Goal: Information Seeking & Learning: Learn about a topic

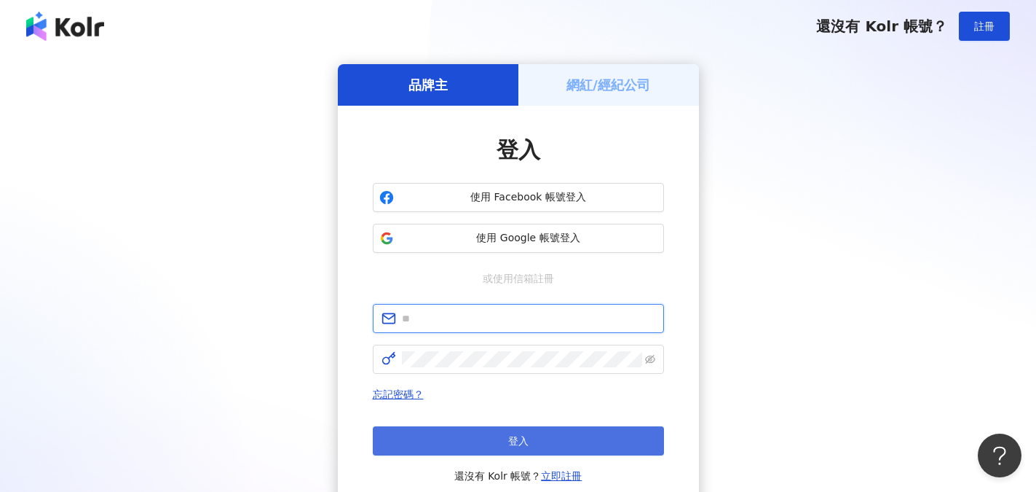
type input "**********"
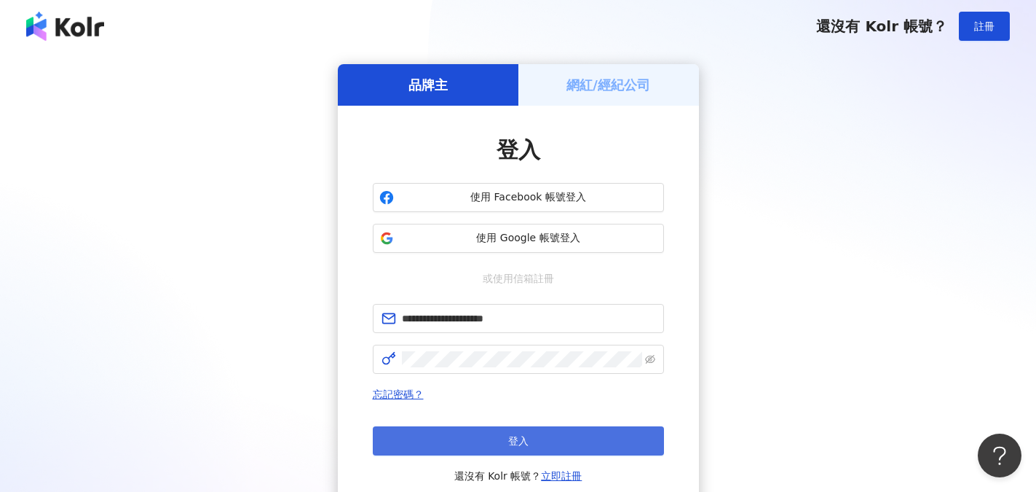
click at [533, 443] on button "登入" at bounding box center [518, 440] width 291 height 29
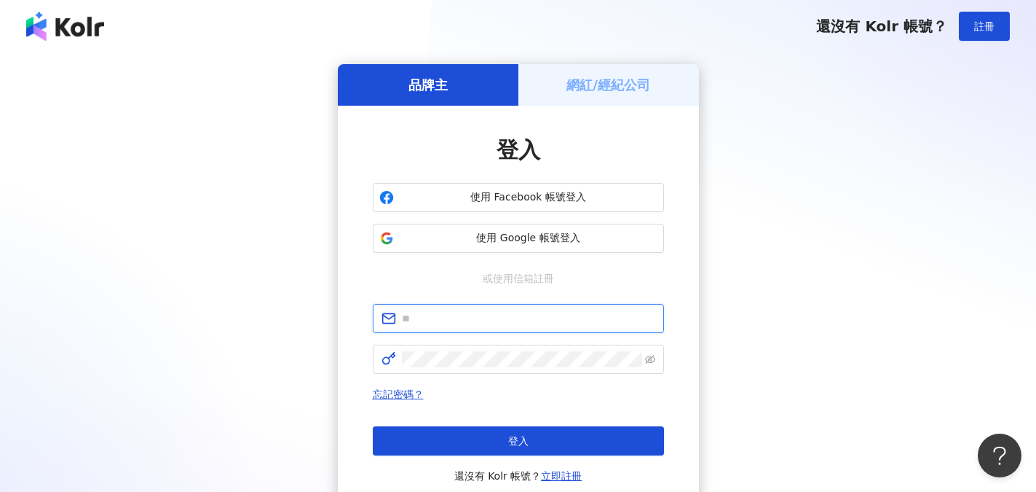
type input "**********"
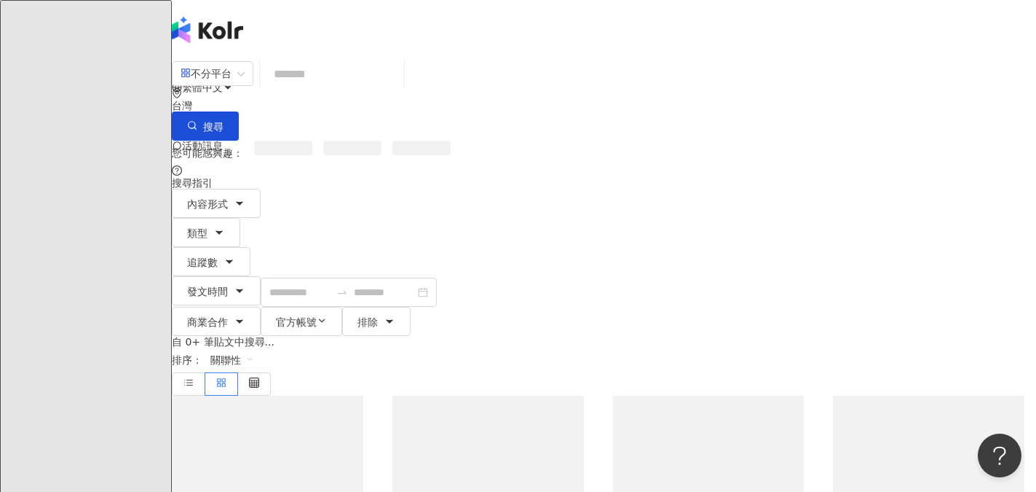
click at [332, 87] on input "search" at bounding box center [332, 73] width 133 height 31
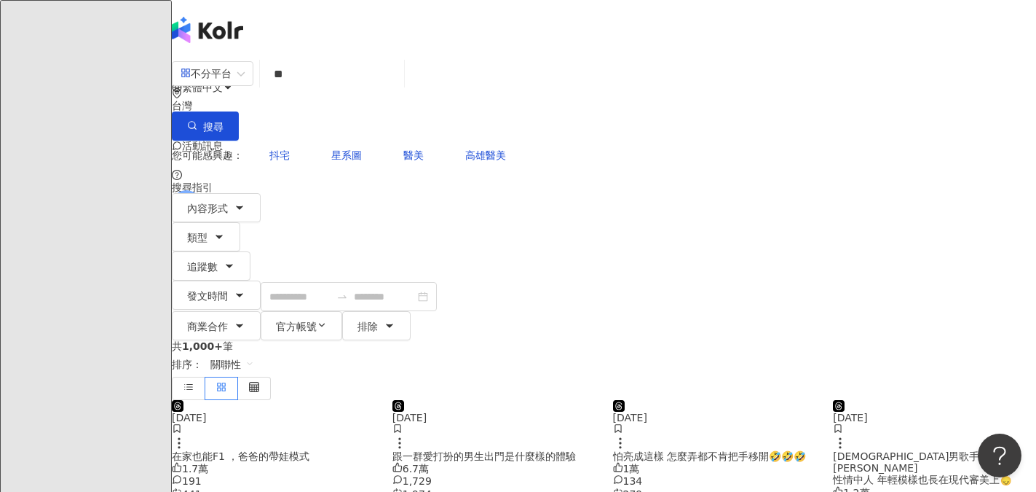
type input "**"
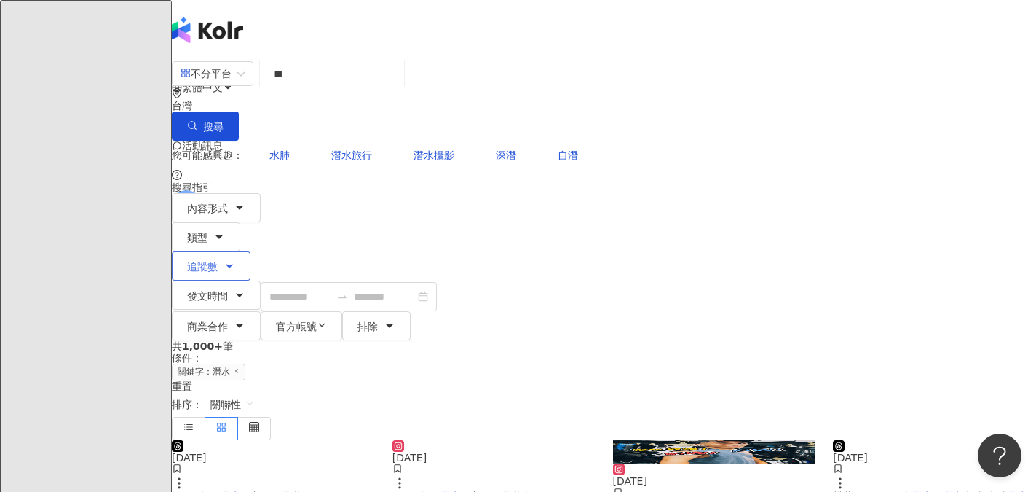
click at [218, 261] on span "追蹤數" at bounding box center [202, 267] width 31 height 12
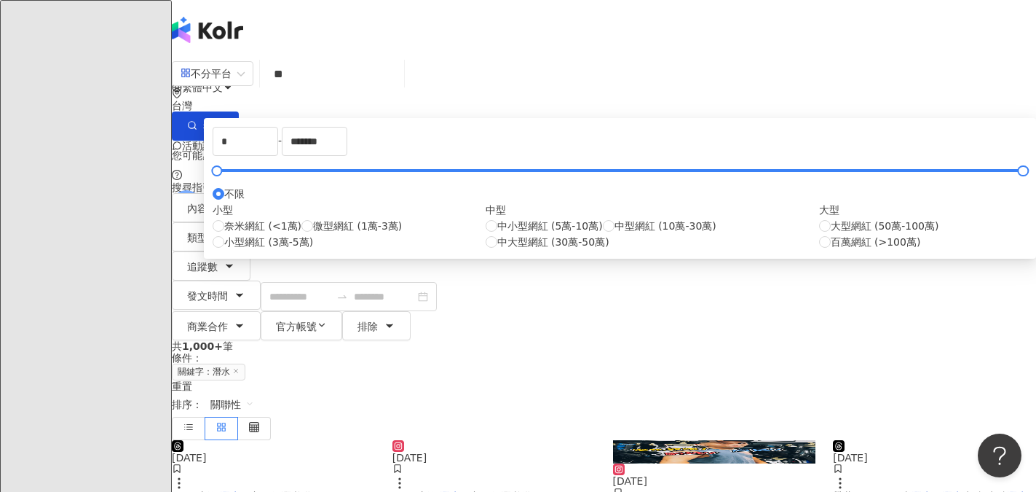
click at [500, 250] on div "小型 奈米網紅 (<1萬) 微型網紅 (1萬-3萬) 小型網紅 (3萬-5萬) 中型 中小型網紅 (5萬-10萬) 中型網紅 (10萬-30萬) 中大型網紅 …" at bounding box center [620, 226] width 815 height 48
type input "*****"
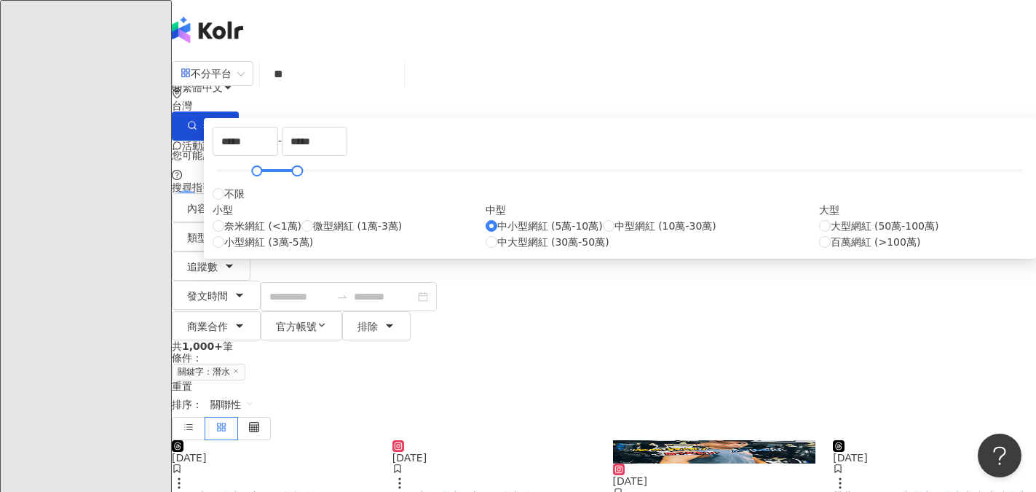
click at [886, 179] on div "不分平台 ** 台灣 搜尋 您可能感興趣： 水肺 潛水旅行 潛水攝影 深潛 自潛 搜尋指引 內容形式 類型 追蹤數 發文時間 商業合作 官方帳號 排除 ***…" at bounding box center [604, 199] width 864 height 282
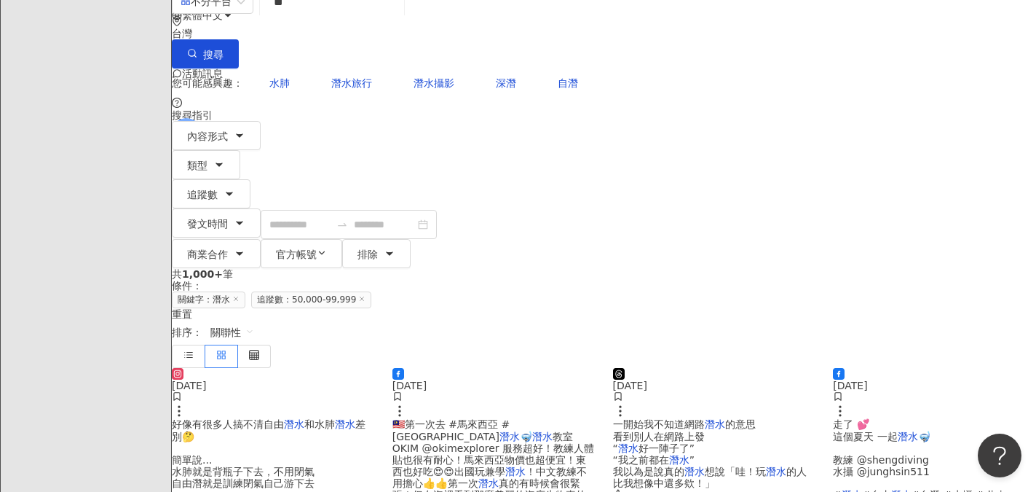
scroll to position [73, 0]
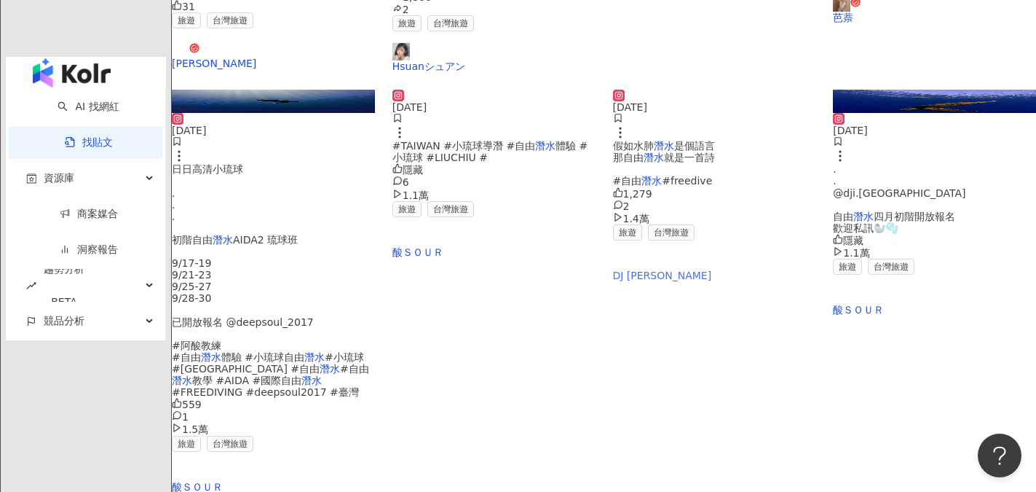
scroll to position [655, 0]
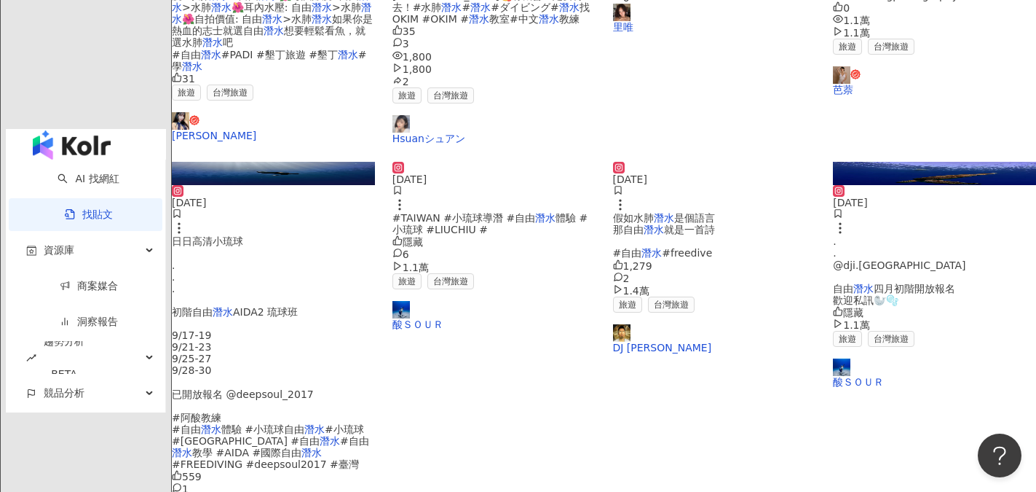
scroll to position [364, 0]
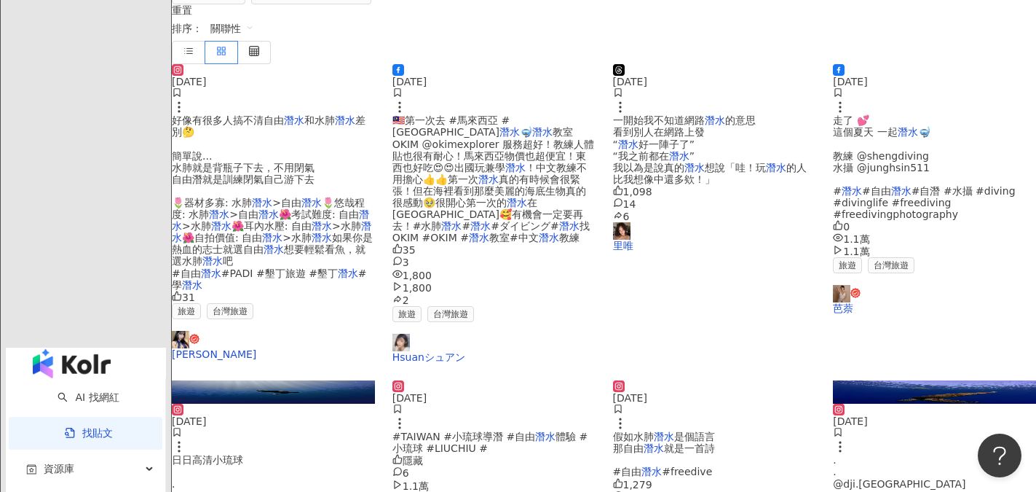
click at [610, 64] on div "正在搜尋 ： 關鍵字：潛水 追蹤數：50,000-99,999 重置 排序： 關聯性" at bounding box center [604, 20] width 864 height 88
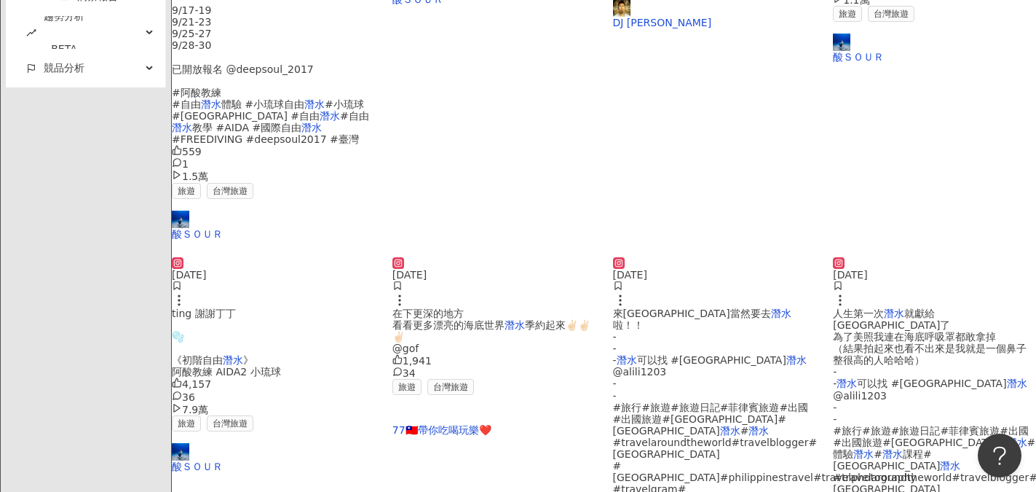
scroll to position [909, 0]
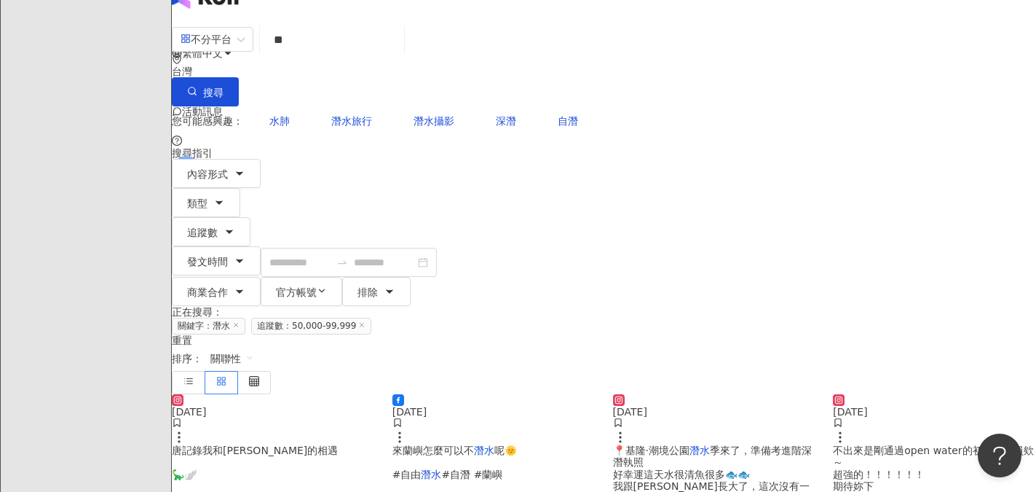
scroll to position [0, 0]
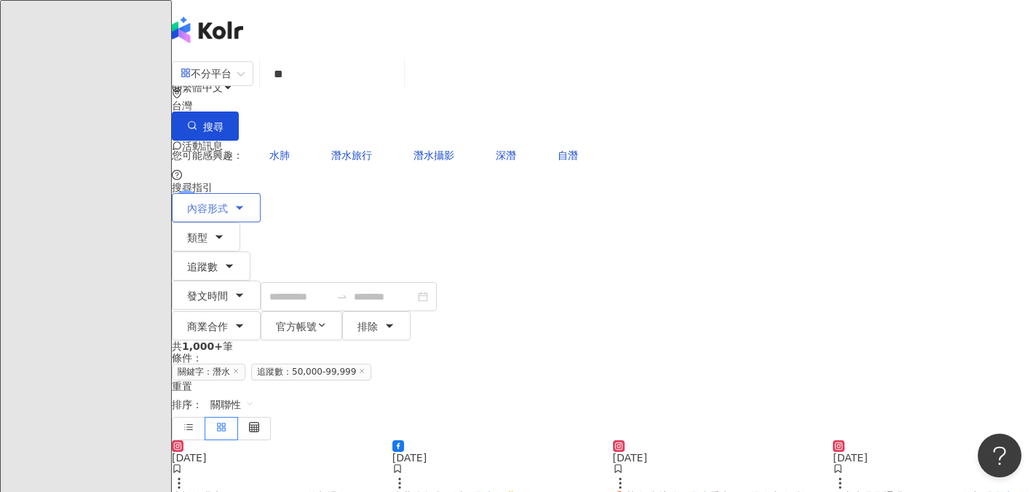
click at [256, 193] on button "內容形式" at bounding box center [216, 207] width 89 height 29
click at [201, 143] on span "全部影音" at bounding box center [175, 135] width 52 height 16
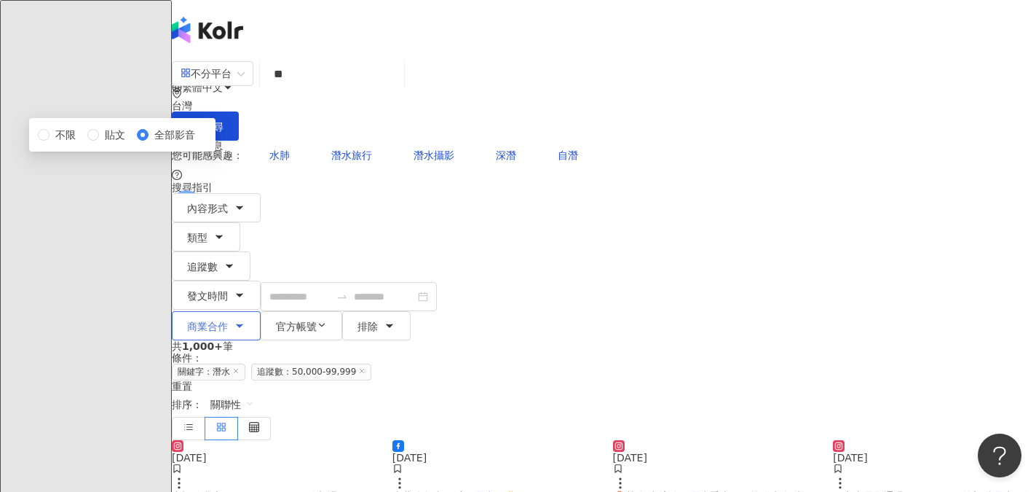
click at [261, 311] on button "商業合作" at bounding box center [216, 325] width 89 height 29
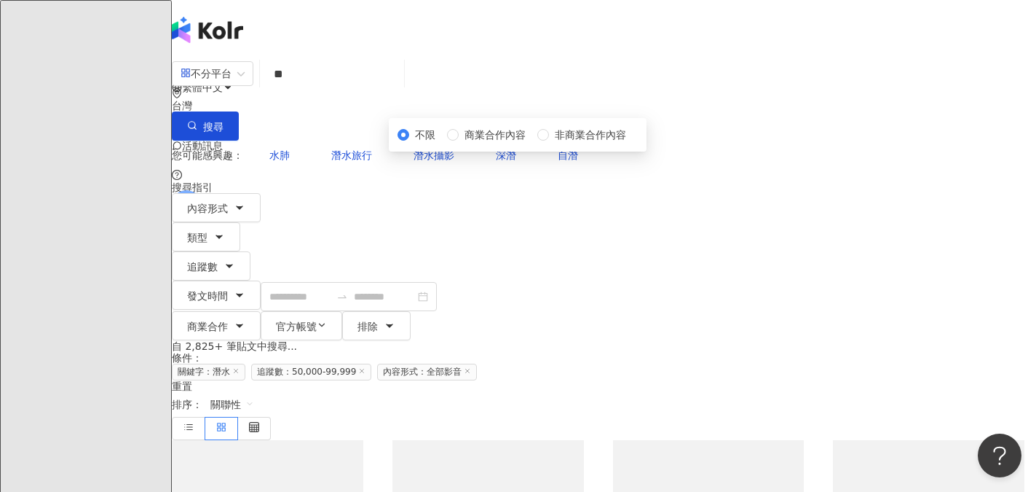
click at [751, 184] on div "不分平台 ** 台灣 搜尋 您可能感興趣： 水肺 潛水旅行 潛水攝影 深潛 自潛 搜尋指引 內容形式 類型 追蹤數 發文時間 商業合作 官方帳號 排除 ***…" at bounding box center [604, 199] width 864 height 282
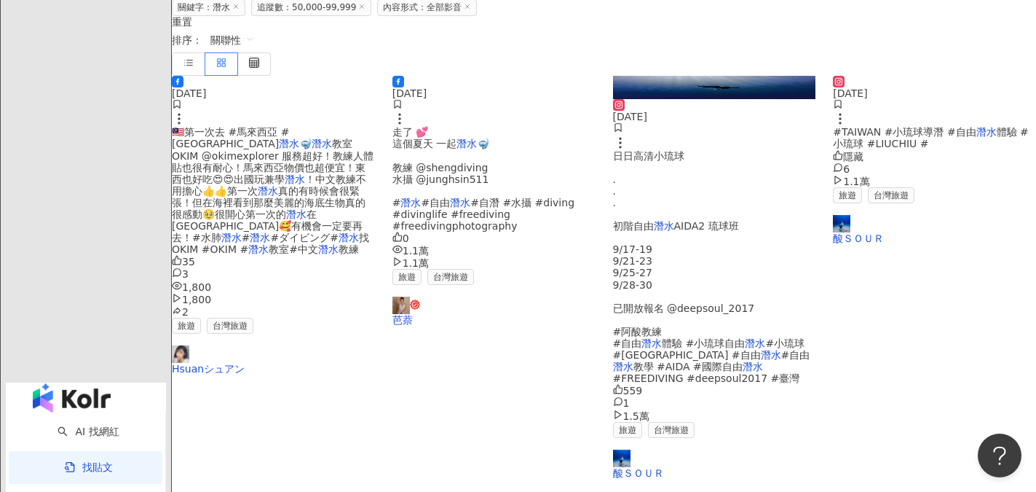
scroll to position [364, 0]
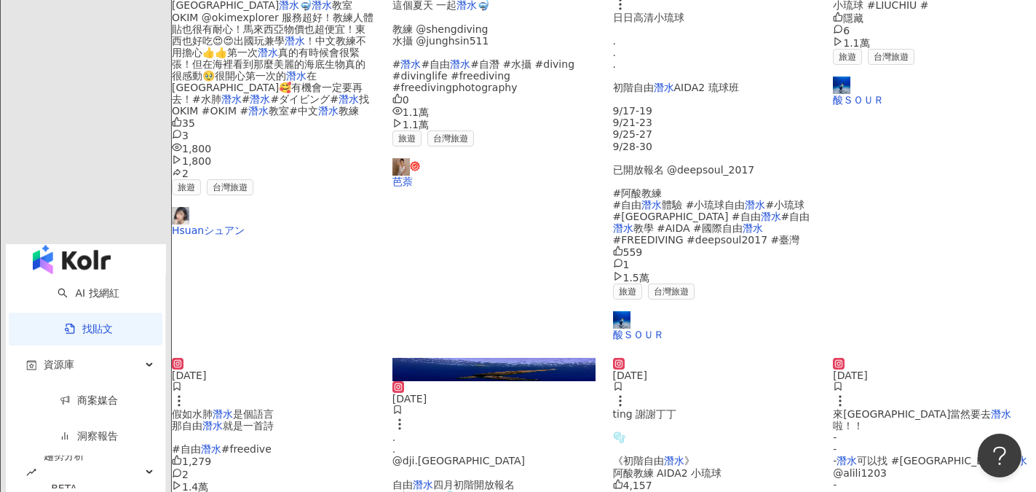
scroll to position [510, 0]
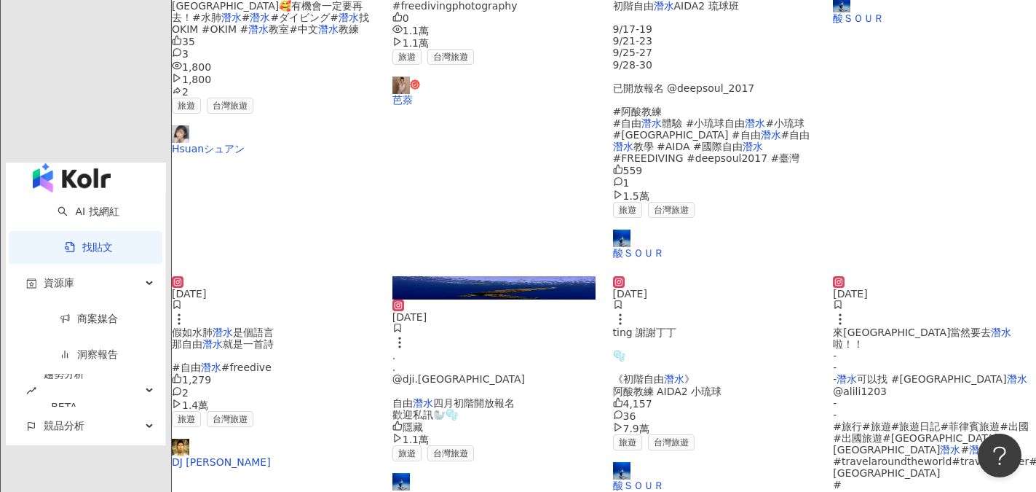
scroll to position [728, 0]
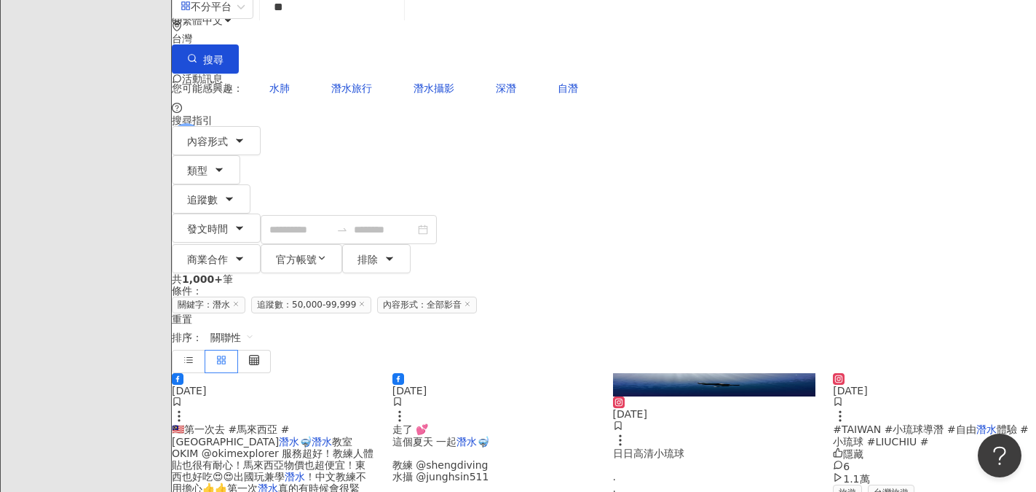
scroll to position [0, 0]
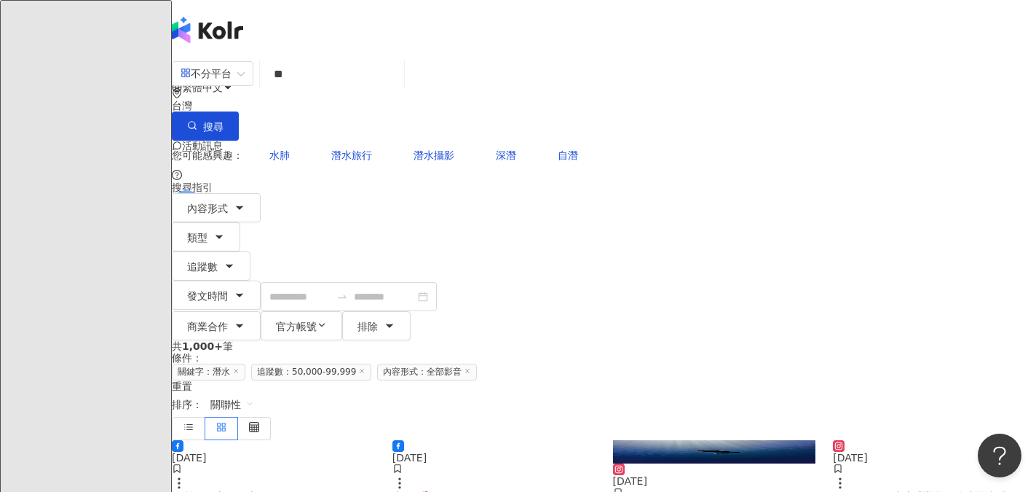
click at [262, 392] on div "關聯性" at bounding box center [232, 404] width 60 height 25
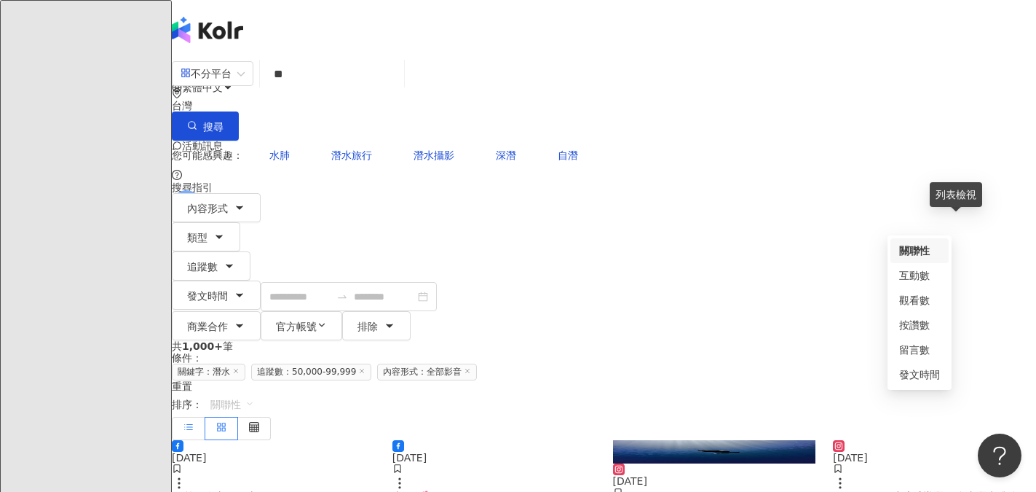
click at [194, 422] on icon at bounding box center [189, 427] width 10 height 10
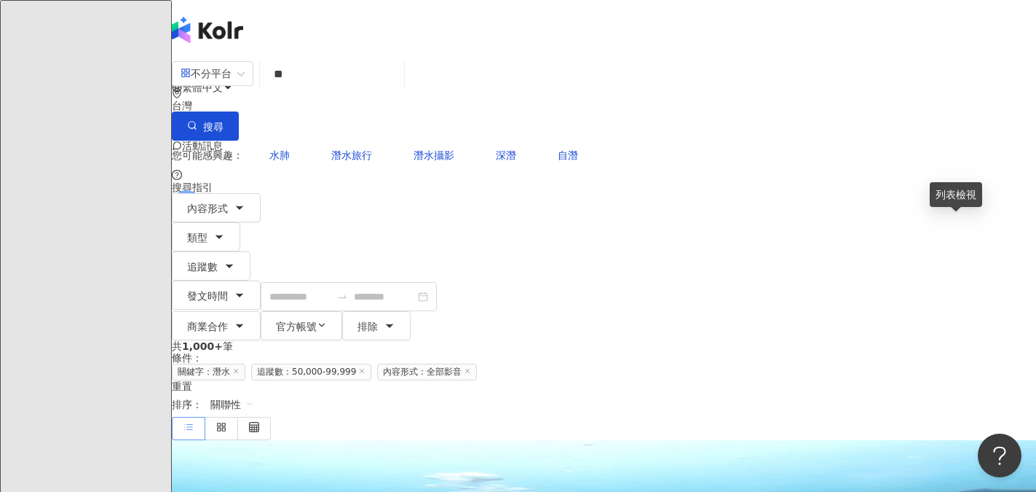
click at [194, 422] on icon at bounding box center [189, 427] width 10 height 10
click at [371, 363] on span "追蹤數：50,000-99,999" at bounding box center [311, 371] width 120 height 17
click at [366, 367] on icon at bounding box center [361, 370] width 7 height 7
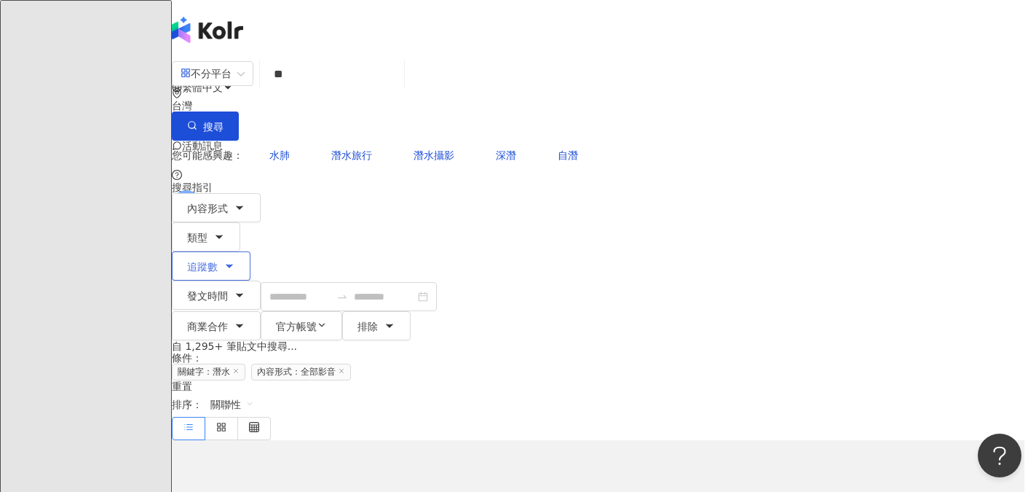
click at [235, 260] on icon "button" at bounding box center [230, 266] width 12 height 12
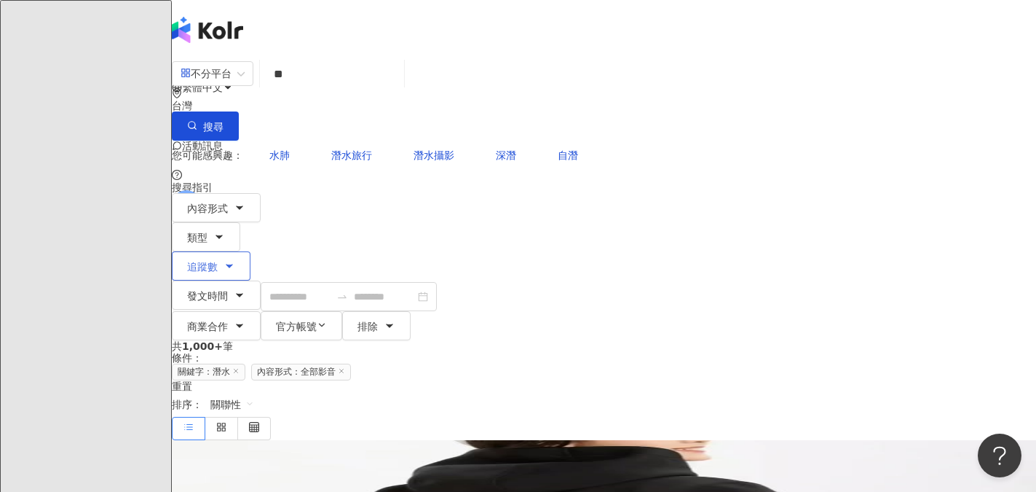
type input "*"
type input "*******"
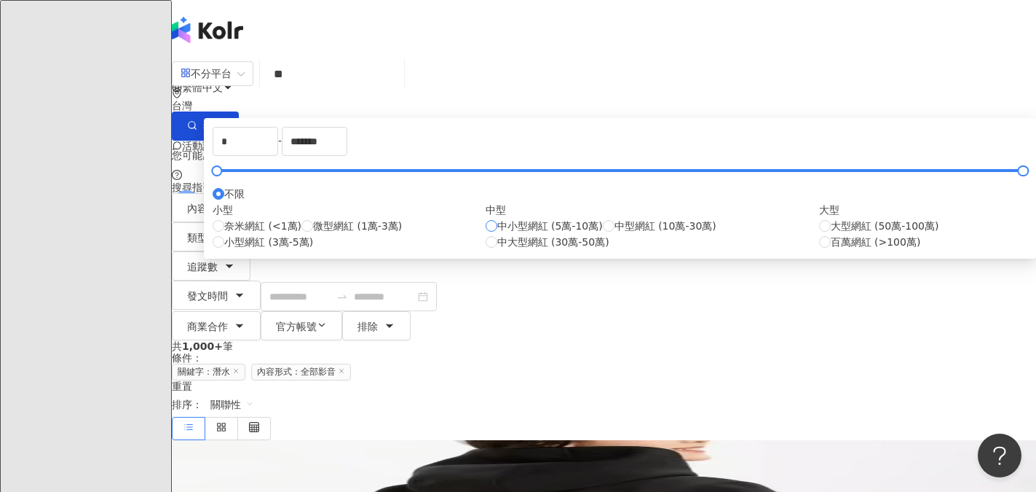
type input "*****"
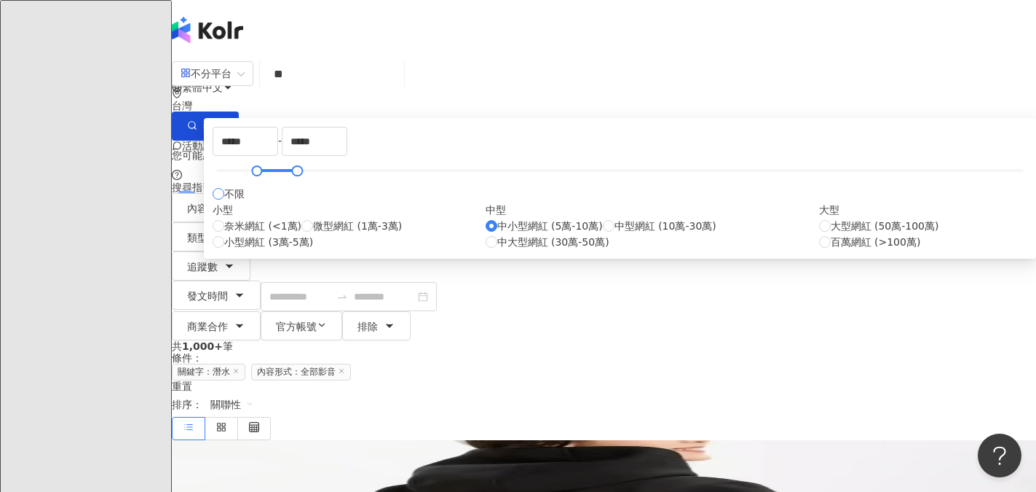
click at [245, 202] on label "不限" at bounding box center [229, 194] width 32 height 16
type input "*"
type input "*******"
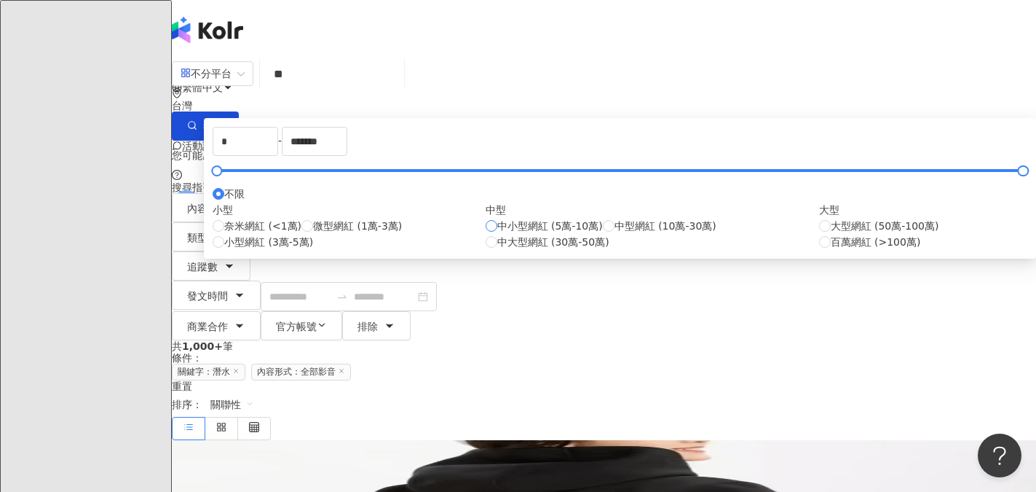
click at [512, 234] on label "中小型網紅 (5萬-10萬)" at bounding box center [544, 226] width 117 height 16
type input "*****"
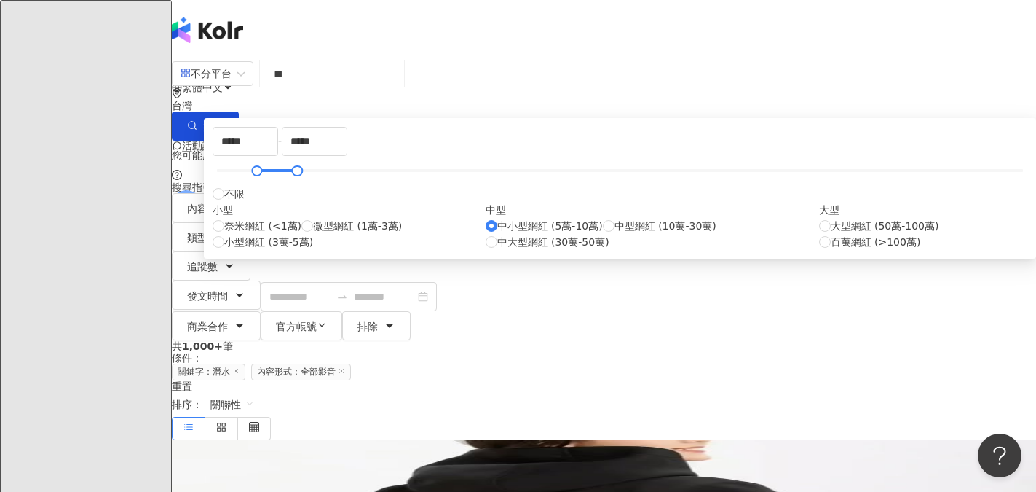
click at [858, 193] on div "內容形式 類型 追蹤數 發文時間 商業合作 官方帳號 排除 ***** - ***** 不限 小型 奈米網紅 (<1萬) 微型網紅 (1萬-3萬) 小型網紅 …" at bounding box center [604, 266] width 864 height 147
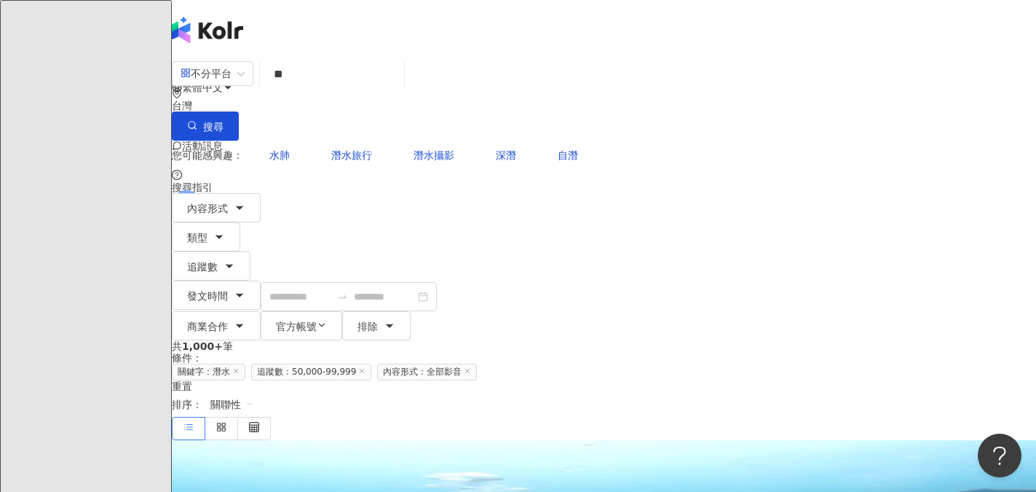
click at [371, 363] on span "追蹤數：50,000-99,999" at bounding box center [311, 371] width 120 height 17
click at [366, 367] on icon at bounding box center [361, 370] width 7 height 7
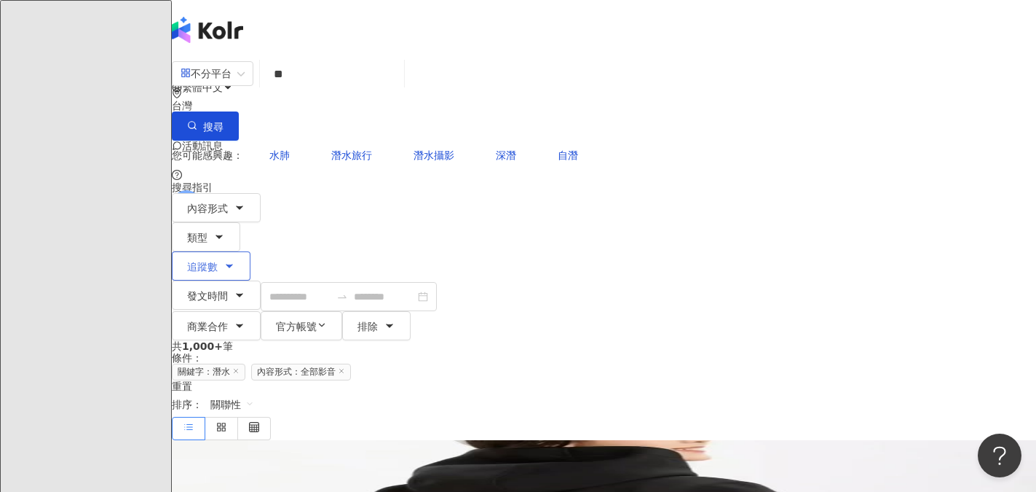
click at [235, 260] on icon "button" at bounding box center [230, 266] width 12 height 12
type input "*"
type input "*******"
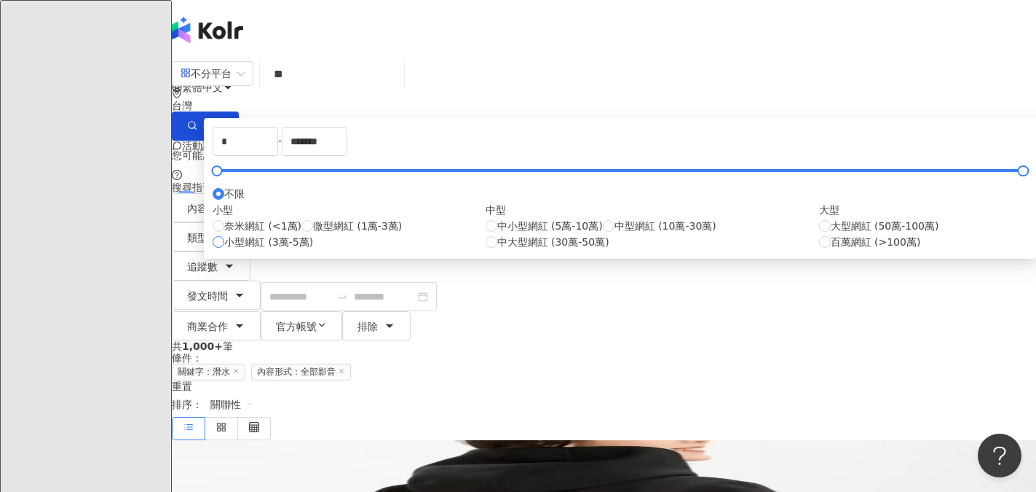
click at [313, 250] on span "小型網紅 (3萬-5萬)" at bounding box center [268, 242] width 89 height 16
type input "*****"
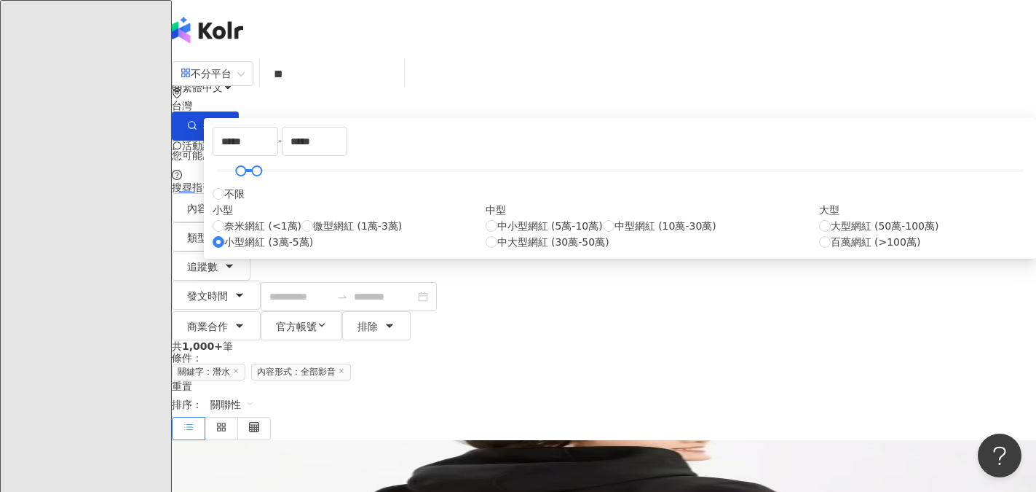
click at [839, 193] on div "內容形式 類型 追蹤數 發文時間 商業合作 官方帳號 排除 ***** - ***** 不限 小型 奈米網紅 (<1萬) 微型網紅 (1萬-3萬) 小型網紅 …" at bounding box center [604, 266] width 864 height 147
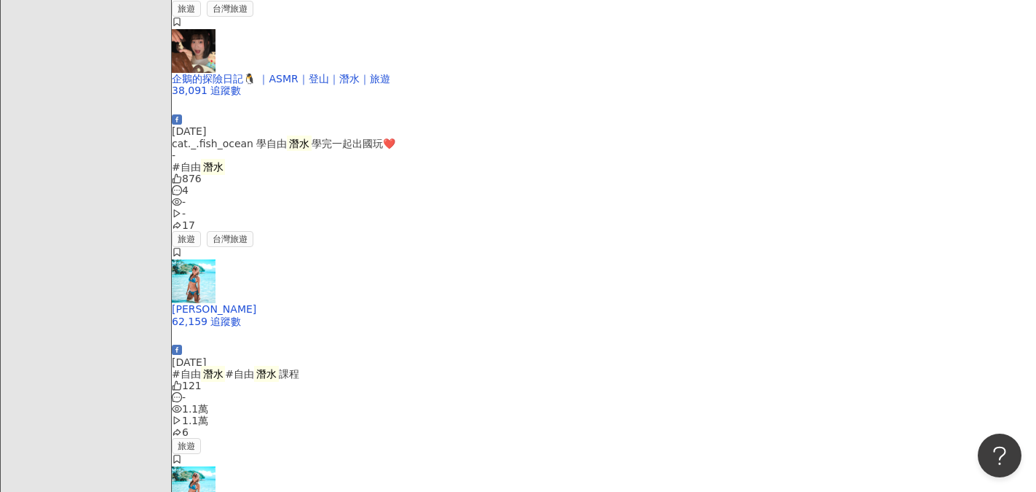
scroll to position [801, 0]
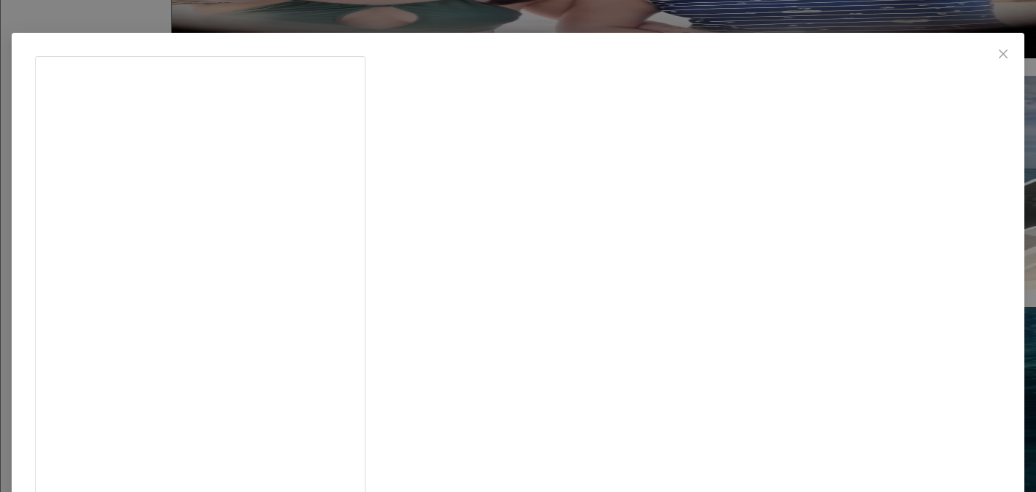
scroll to position [0, 0]
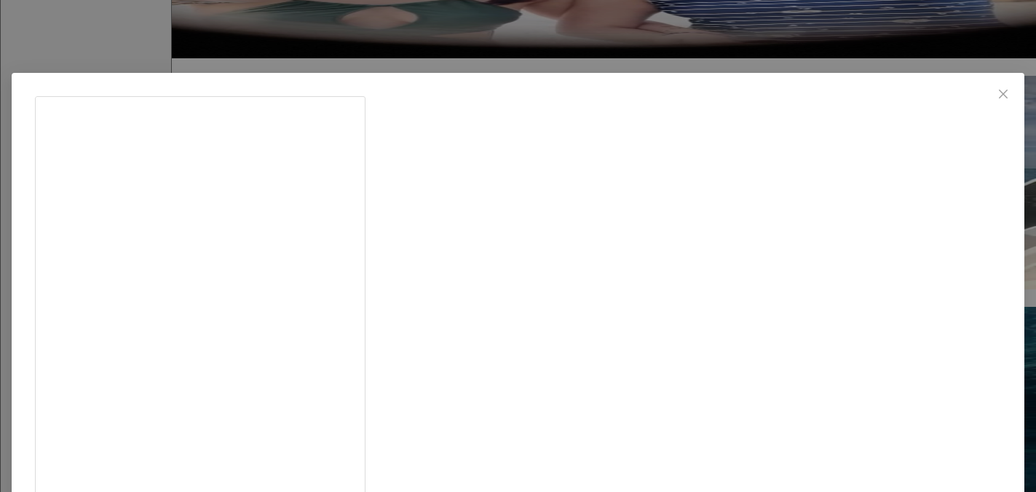
click at [998, 89] on icon "close" at bounding box center [1004, 94] width 12 height 12
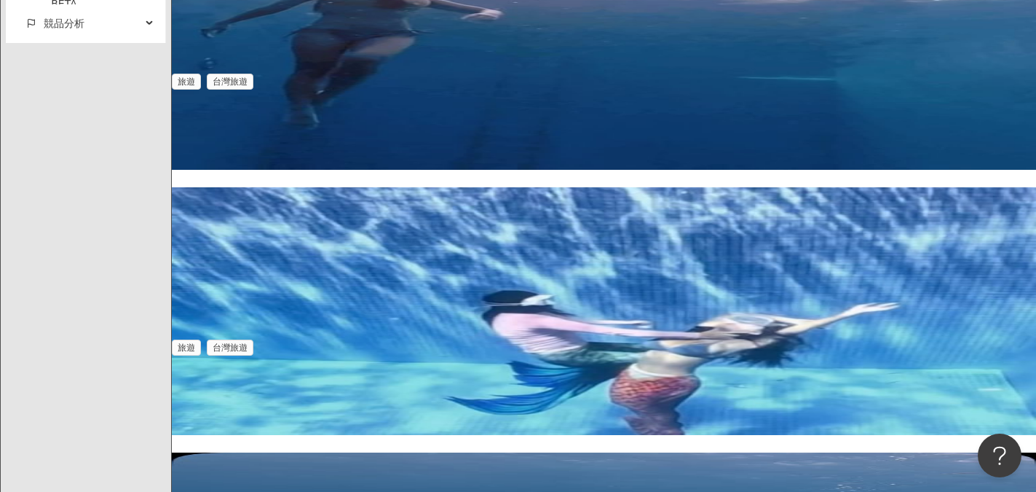
scroll to position [2112, 0]
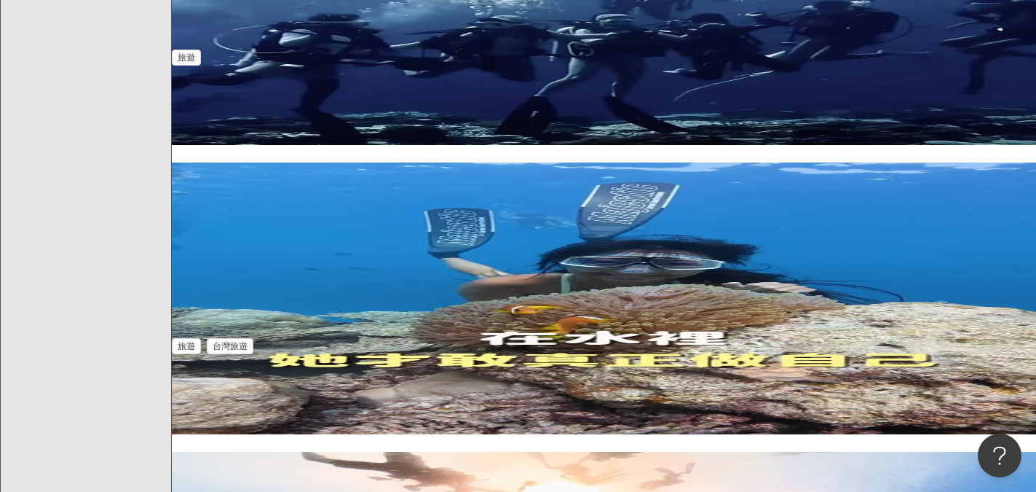
scroll to position [1893, 0]
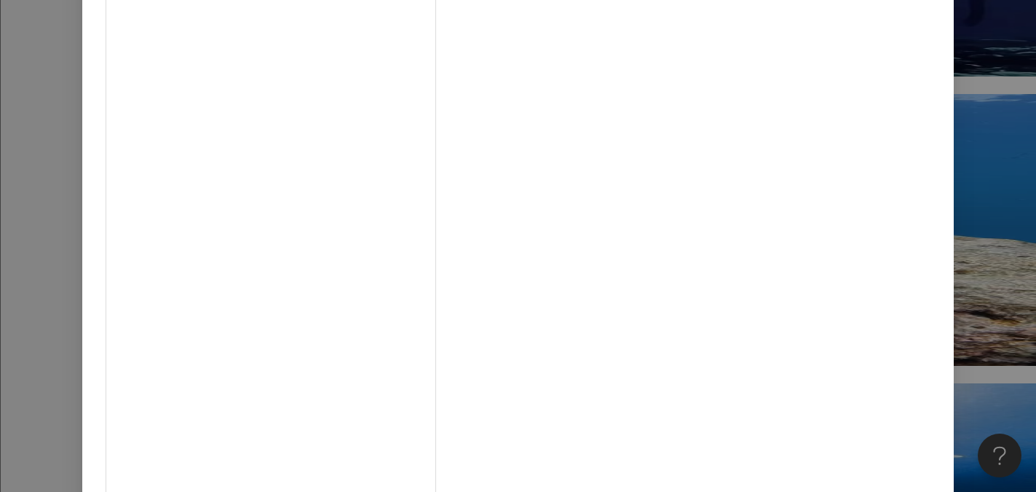
scroll to position [1965, 0]
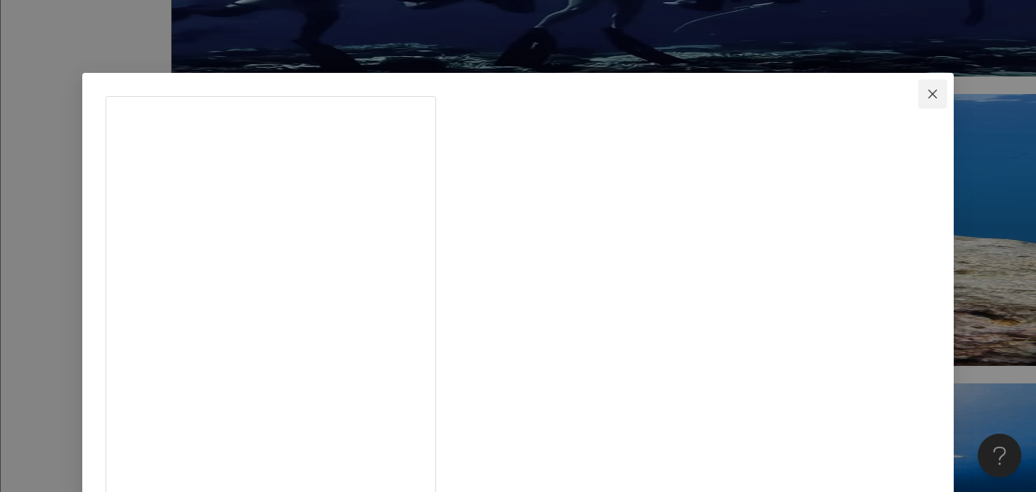
click at [927, 89] on icon "close" at bounding box center [933, 94] width 12 height 12
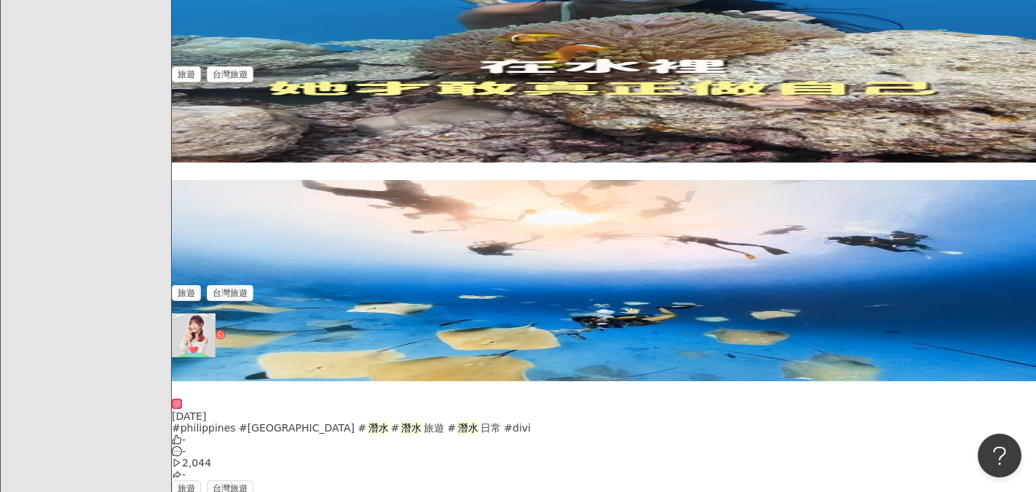
scroll to position [2184, 0]
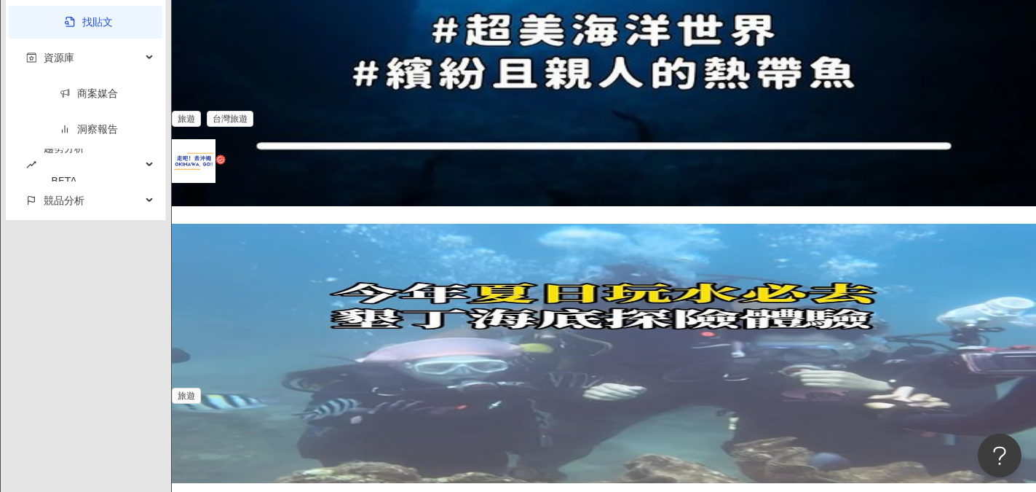
scroll to position [1603, 0]
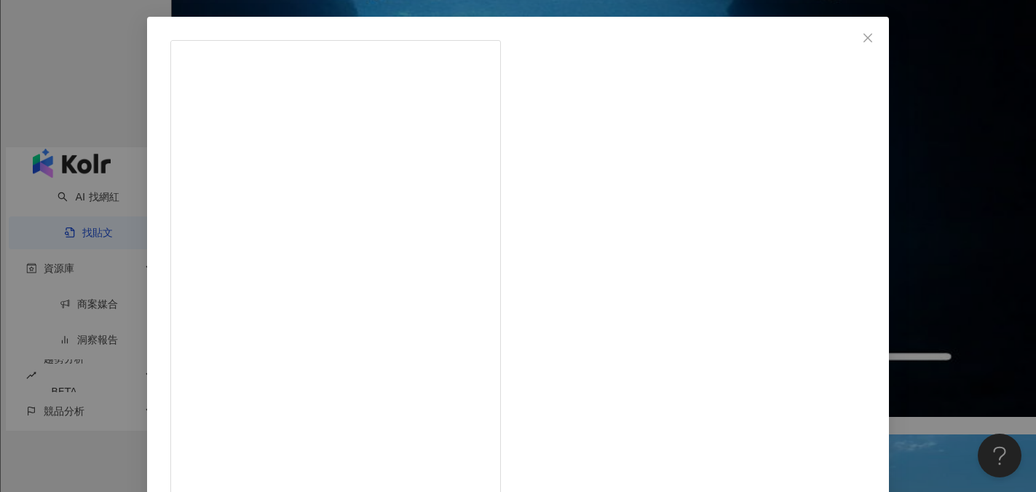
scroll to position [162, 0]
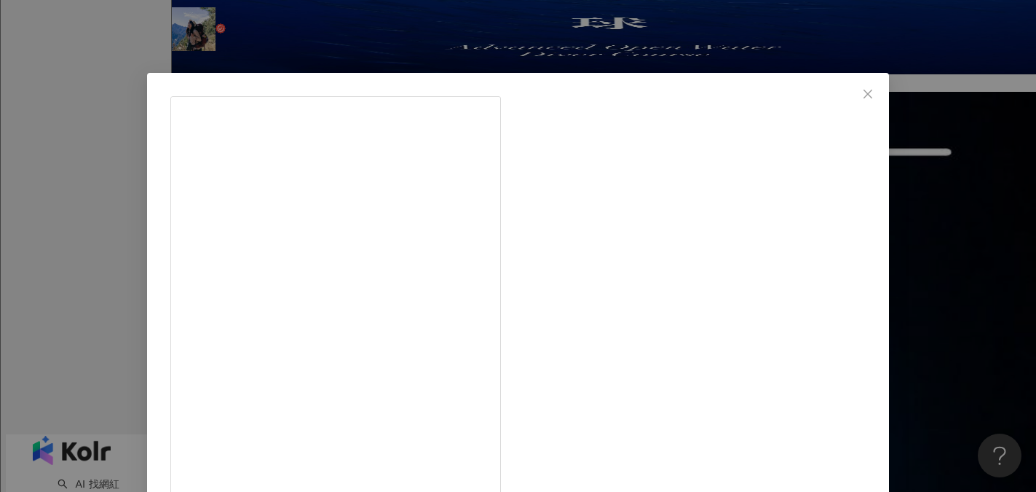
scroll to position [1312, 0]
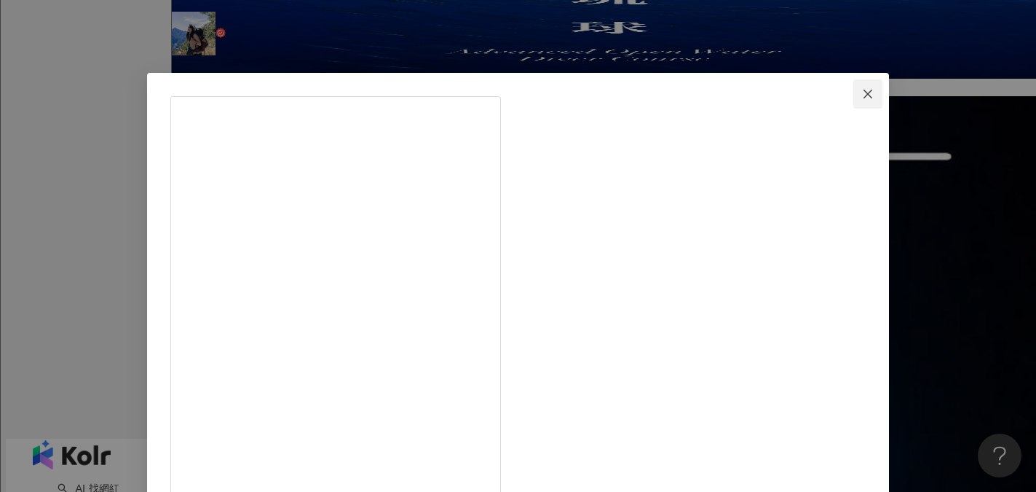
click at [862, 94] on icon "close" at bounding box center [868, 94] width 12 height 12
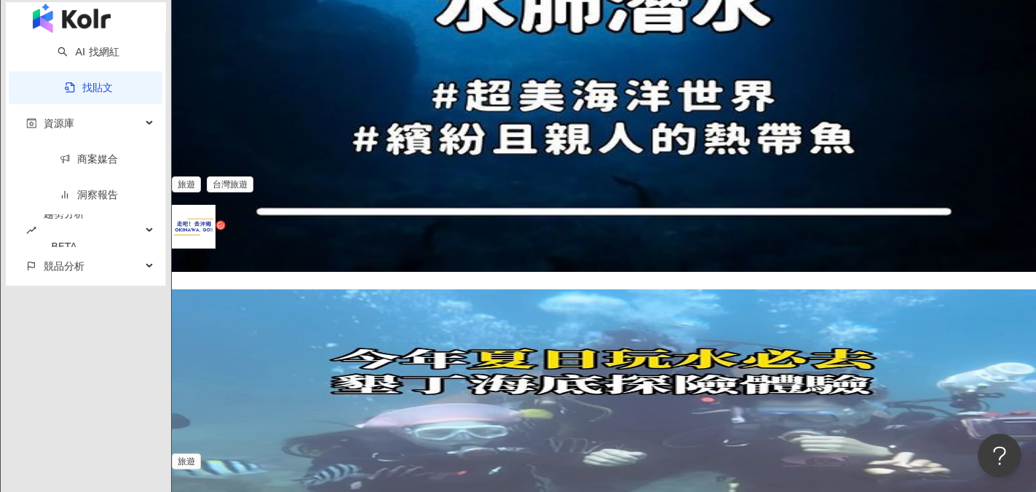
scroll to position [1748, 0]
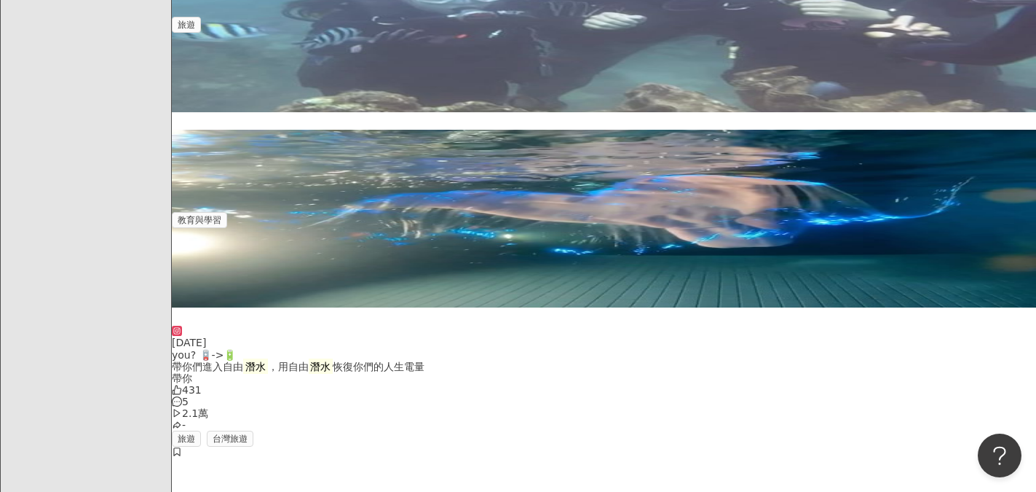
scroll to position [2185, 0]
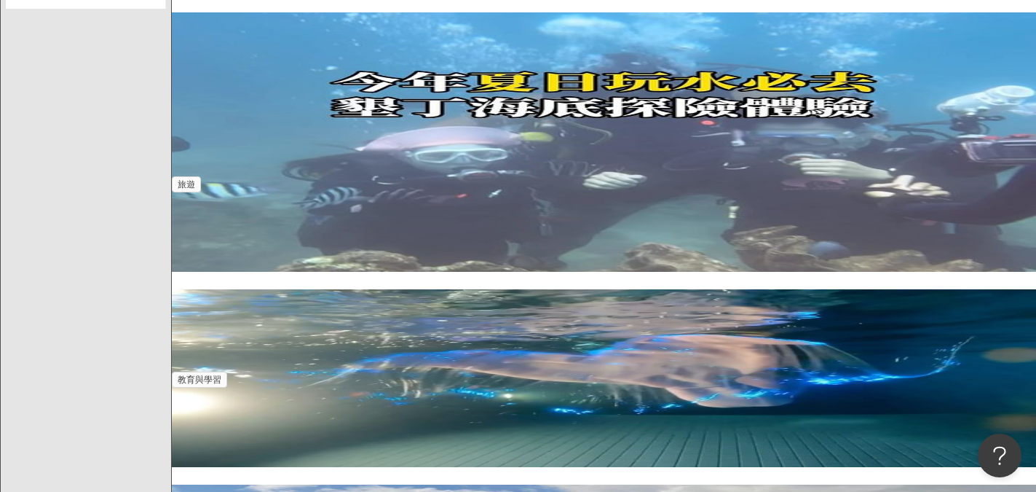
scroll to position [2153, 0]
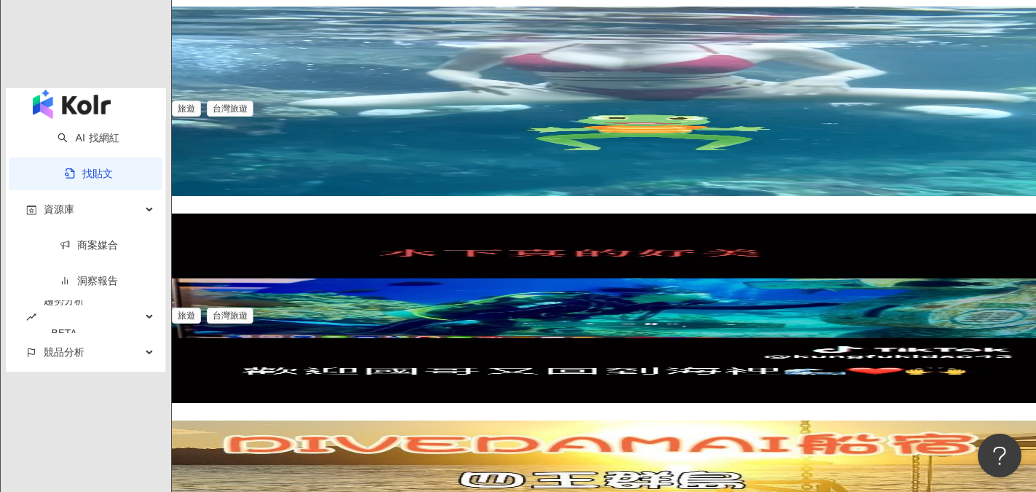
scroll to position [1934, 0]
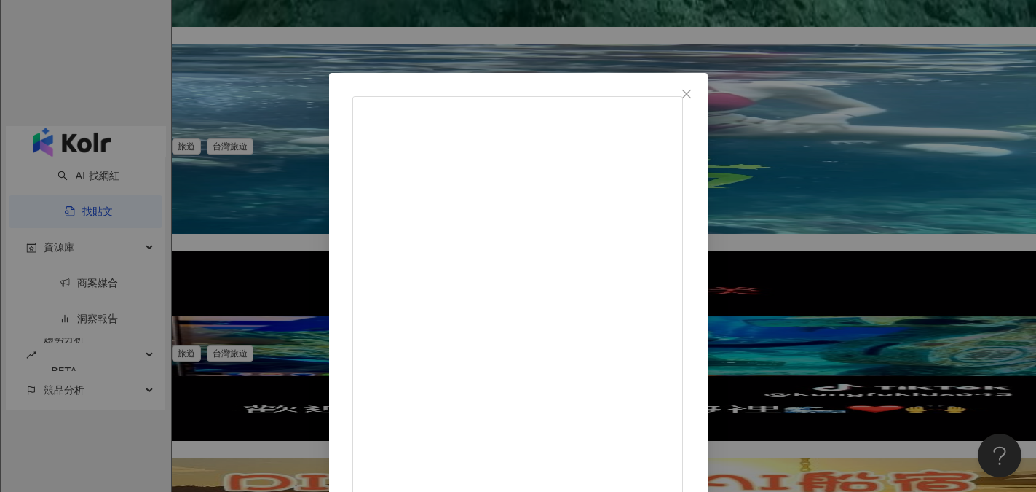
scroll to position [73, 0]
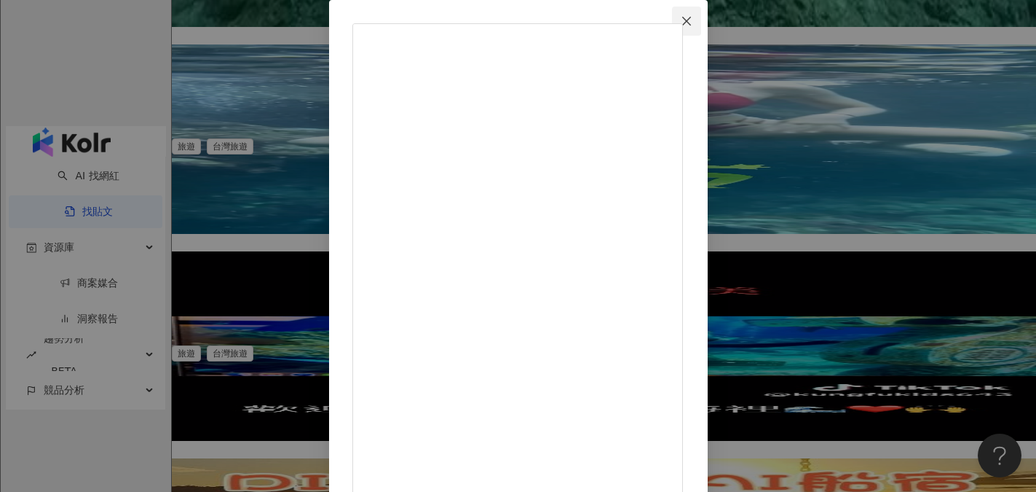
click at [693, 22] on icon "close" at bounding box center [687, 21] width 12 height 12
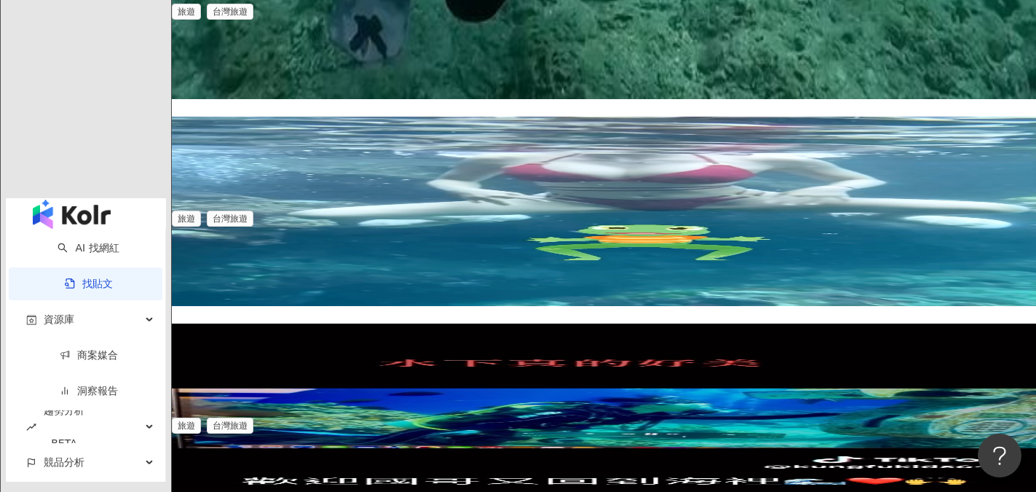
scroll to position [1643, 0]
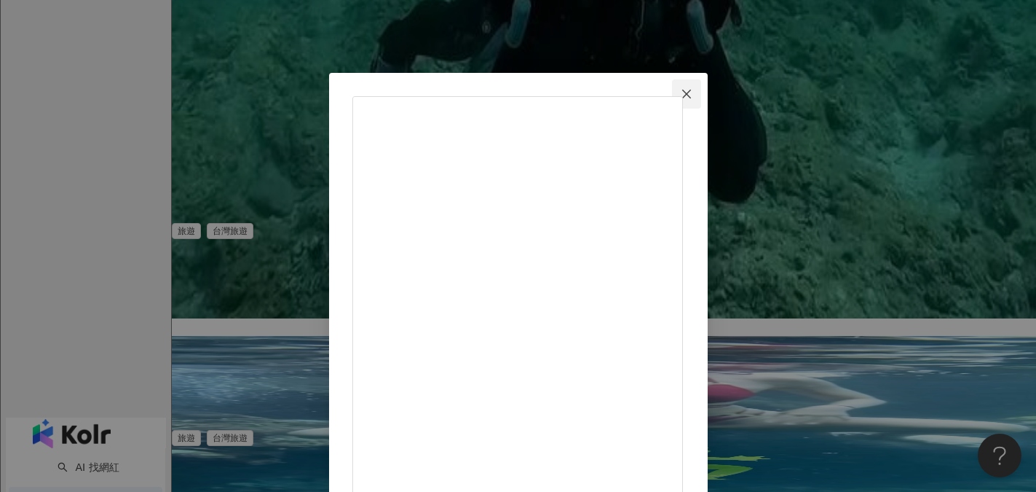
click at [693, 90] on icon "close" at bounding box center [687, 94] width 12 height 12
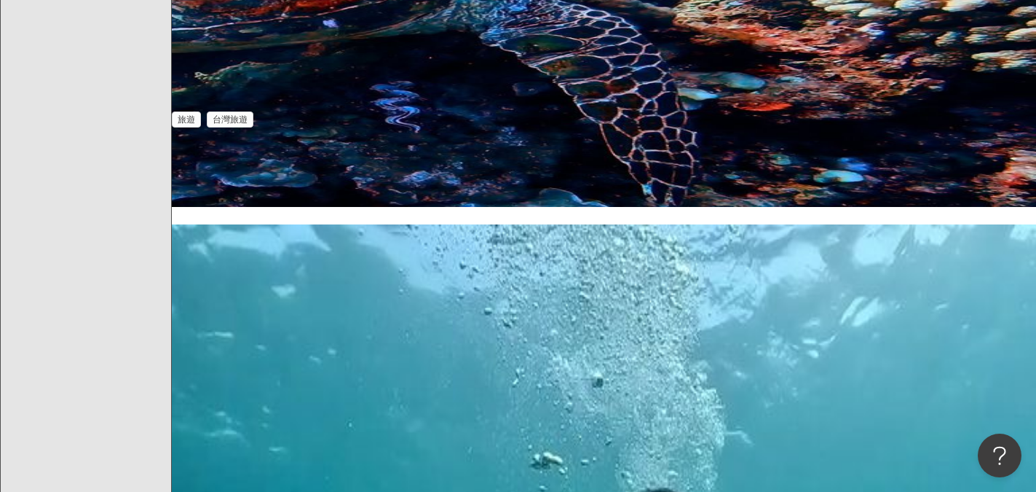
scroll to position [551, 0]
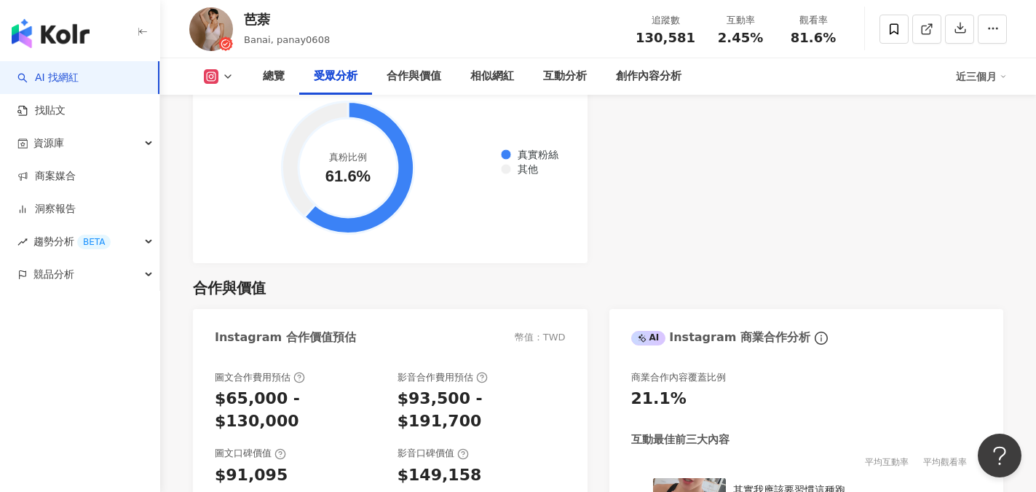
scroll to position [1794, 0]
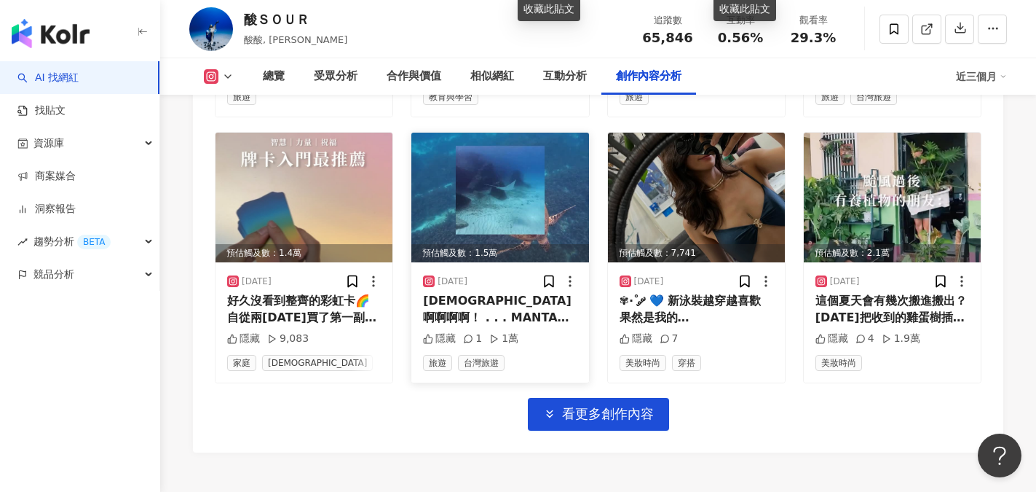
scroll to position [5154, 0]
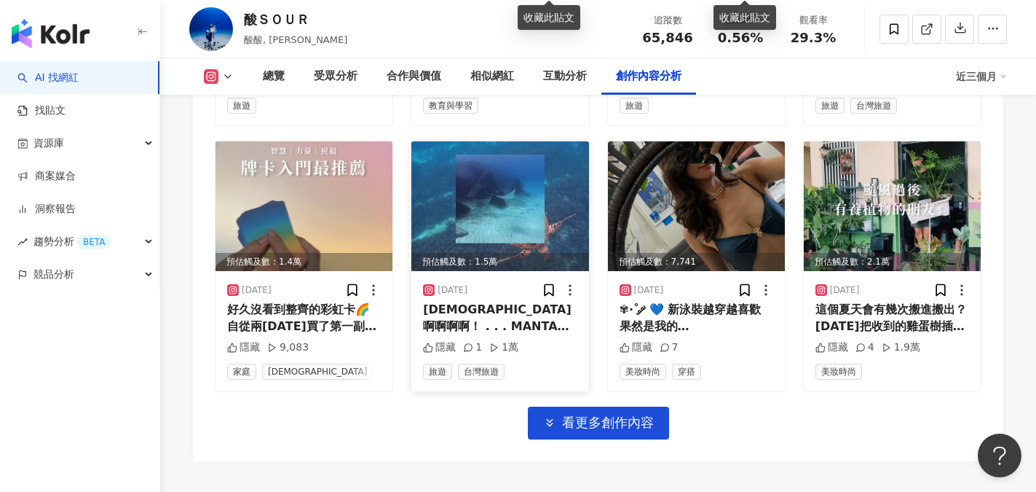
click at [501, 215] on img at bounding box center [499, 206] width 177 height 130
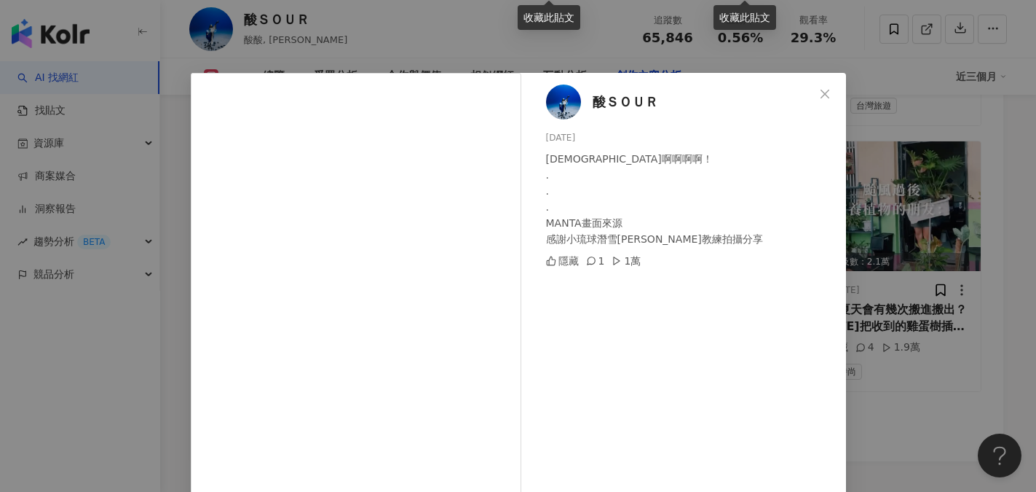
click at [821, 92] on icon "close" at bounding box center [825, 94] width 12 height 12
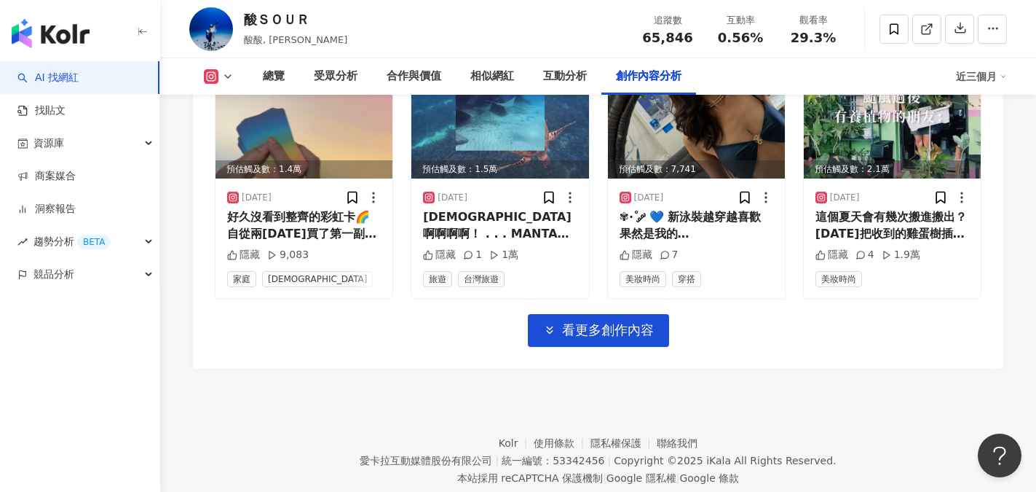
scroll to position [5250, 0]
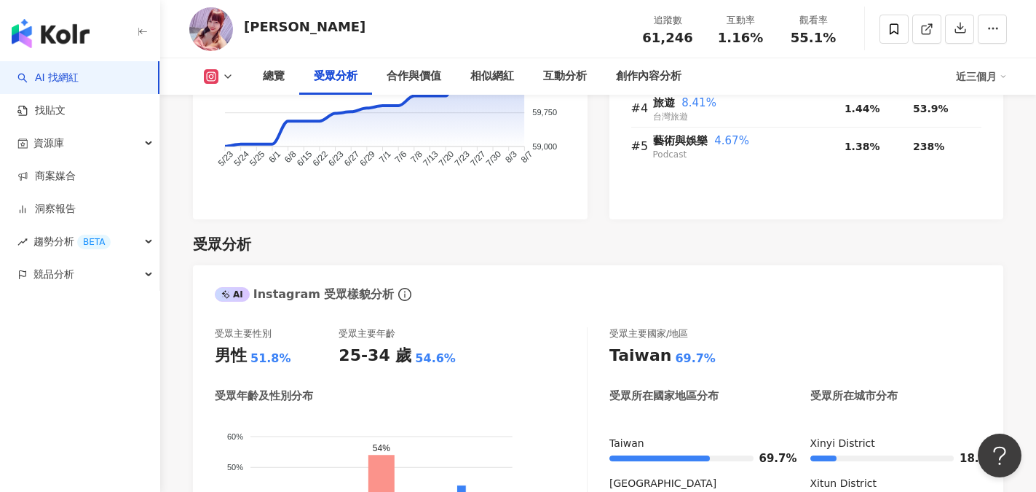
scroll to position [1456, 0]
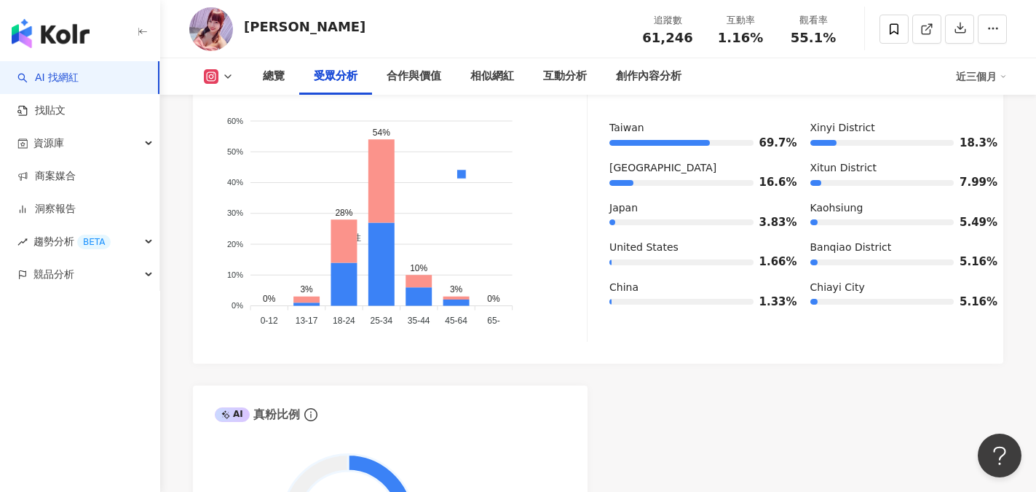
click at [401, 411] on div "AI 真粉比例" at bounding box center [390, 408] width 395 height 47
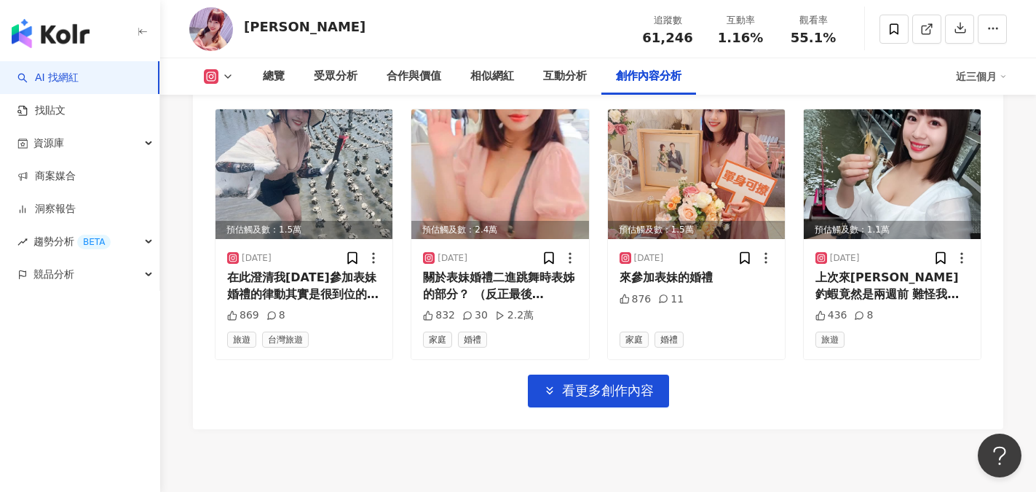
scroll to position [5239, 0]
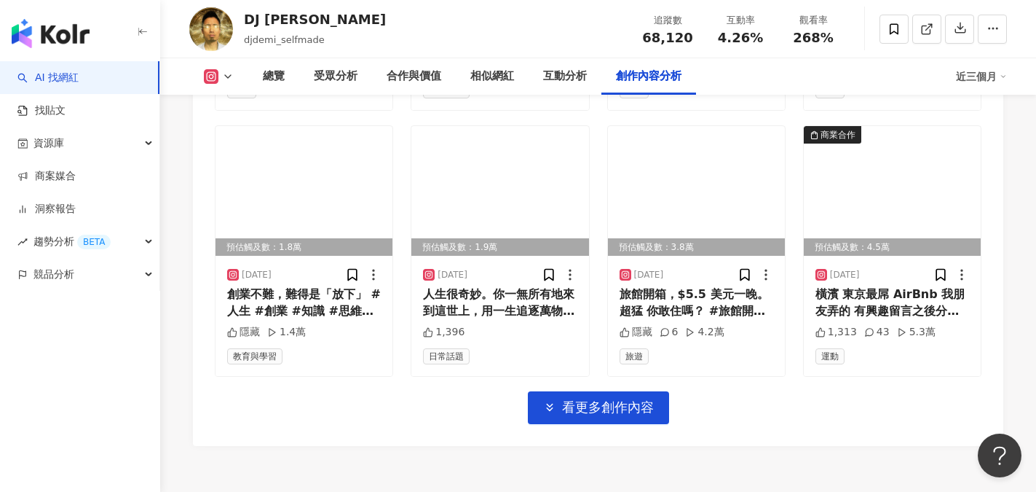
scroll to position [5233, 0]
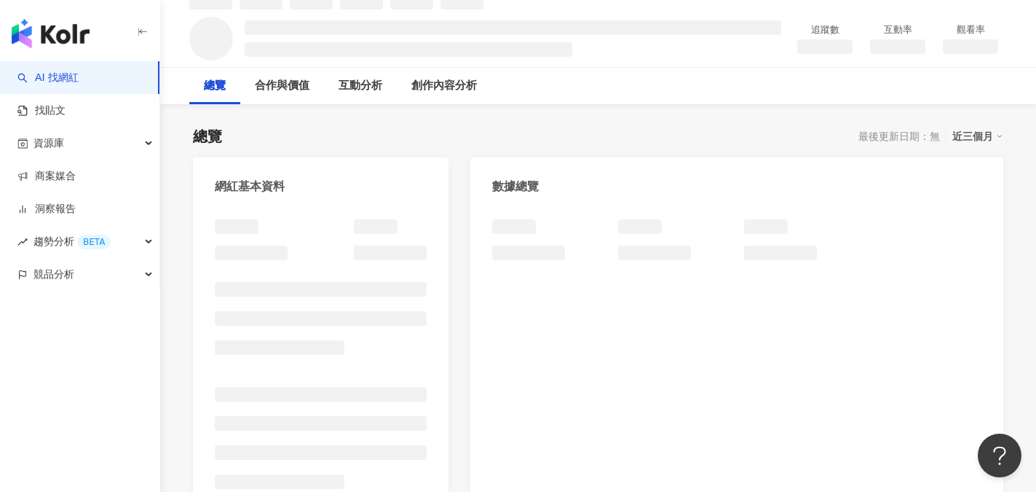
scroll to position [218, 0]
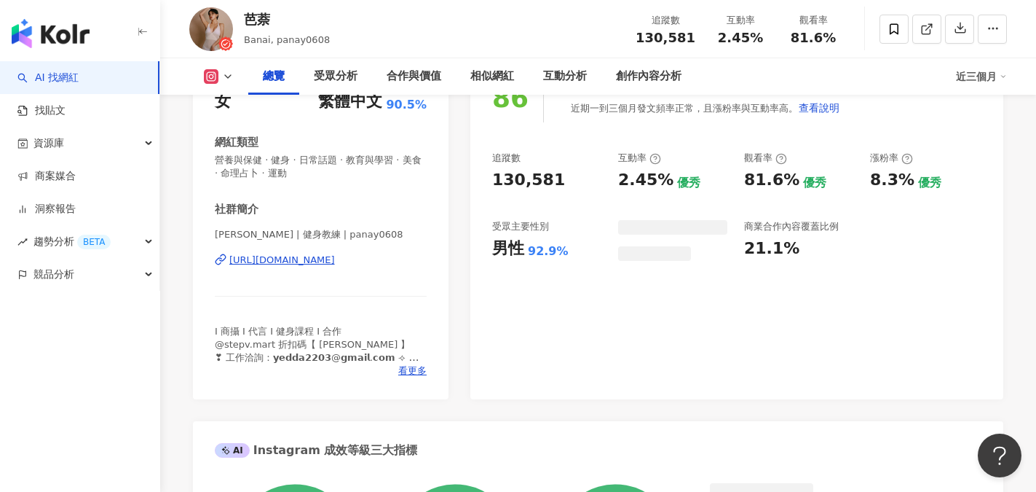
click at [335, 261] on div "[URL][DOMAIN_NAME]" at bounding box center [282, 259] width 106 height 13
click at [958, 34] on icon "button" at bounding box center [960, 27] width 13 height 13
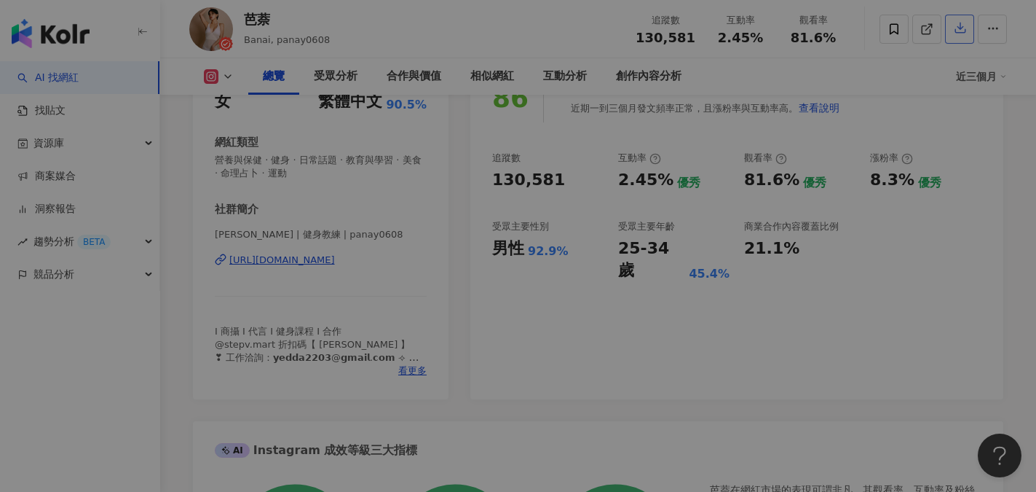
scroll to position [73, 0]
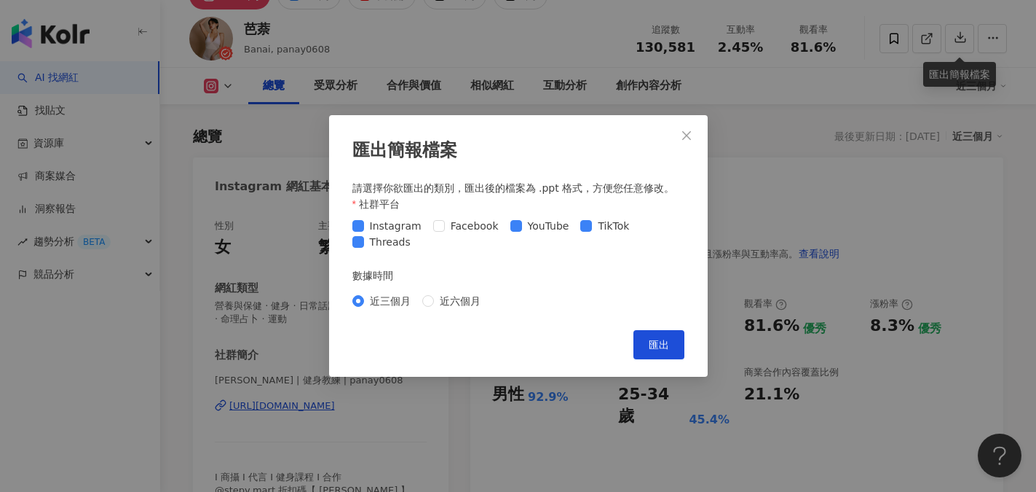
click at [503, 227] on div "Instagram Facebook YouTube TikTok Threads" at bounding box center [518, 234] width 332 height 32
click at [592, 232] on span "TikTok" at bounding box center [613, 226] width 43 height 16
click at [515, 229] on span at bounding box center [516, 226] width 12 height 12
click at [661, 348] on span "匯出" at bounding box center [659, 345] width 20 height 12
click at [911, 246] on div "匯出簡報檔案 請選擇你欲匯出的類別，匯出後的檔案為 .ppt 格式，方便您任意修改。 社群平台 Instagram Facebook YouTube TikT…" at bounding box center [518, 246] width 1036 height 492
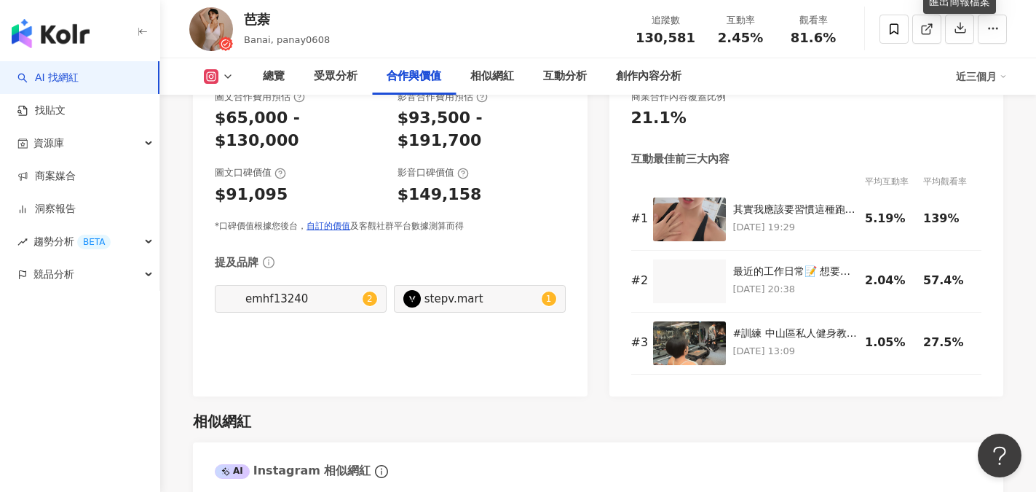
scroll to position [1966, 0]
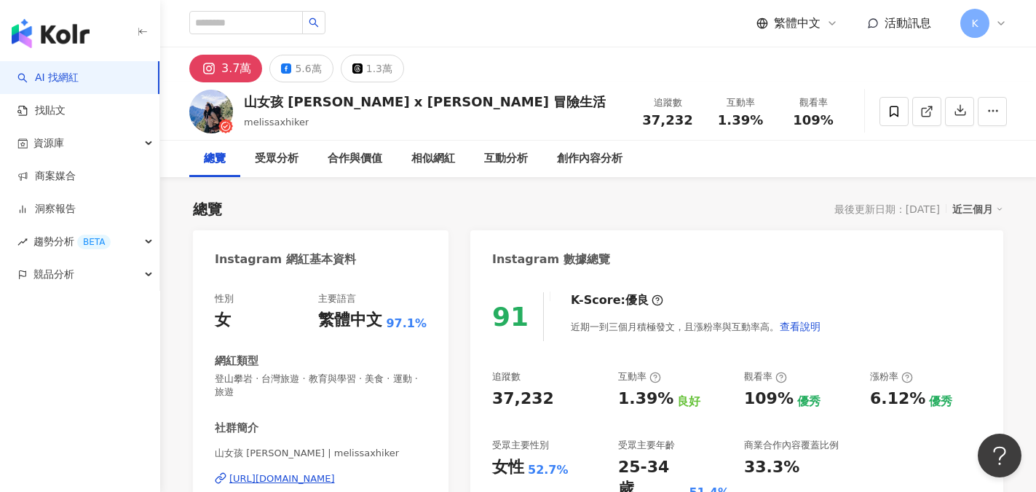
click at [335, 481] on div "[URL][DOMAIN_NAME]" at bounding box center [282, 478] width 106 height 13
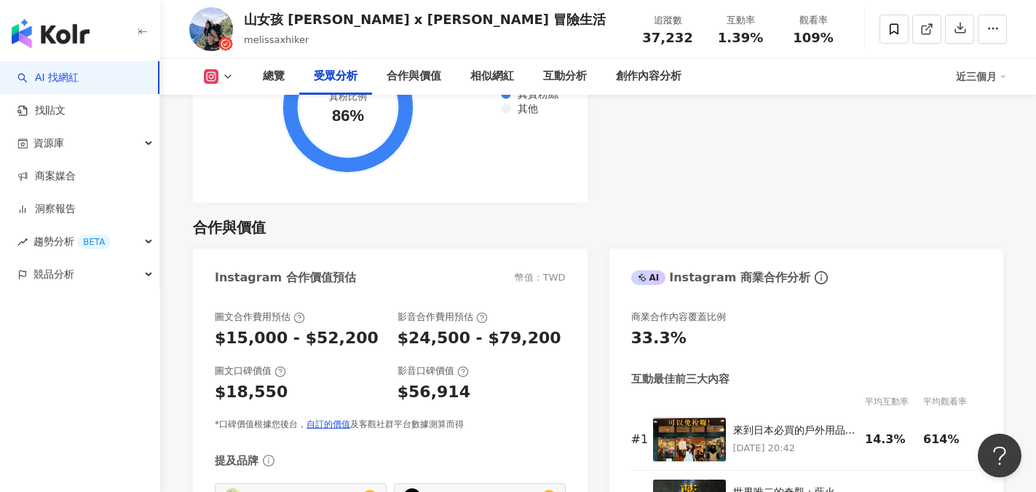
scroll to position [1821, 0]
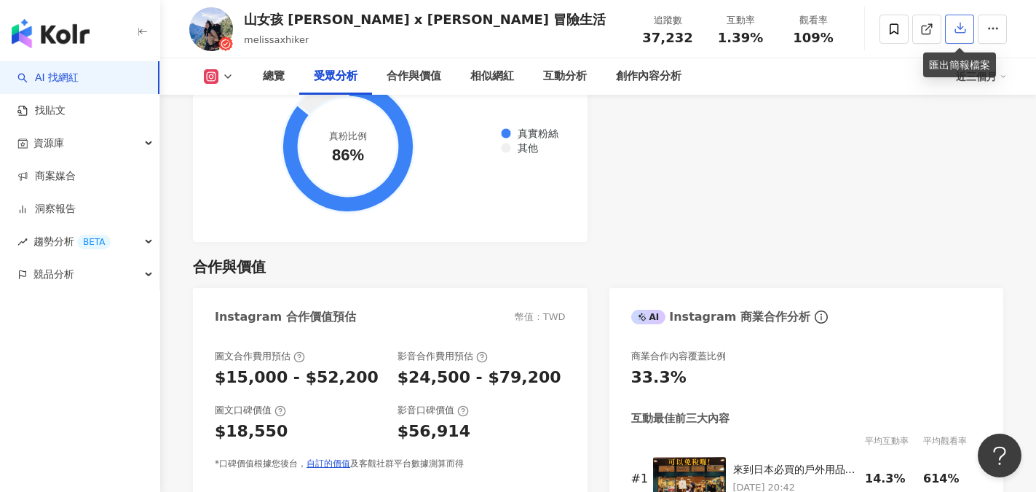
click at [962, 31] on icon "button" at bounding box center [960, 27] width 13 height 13
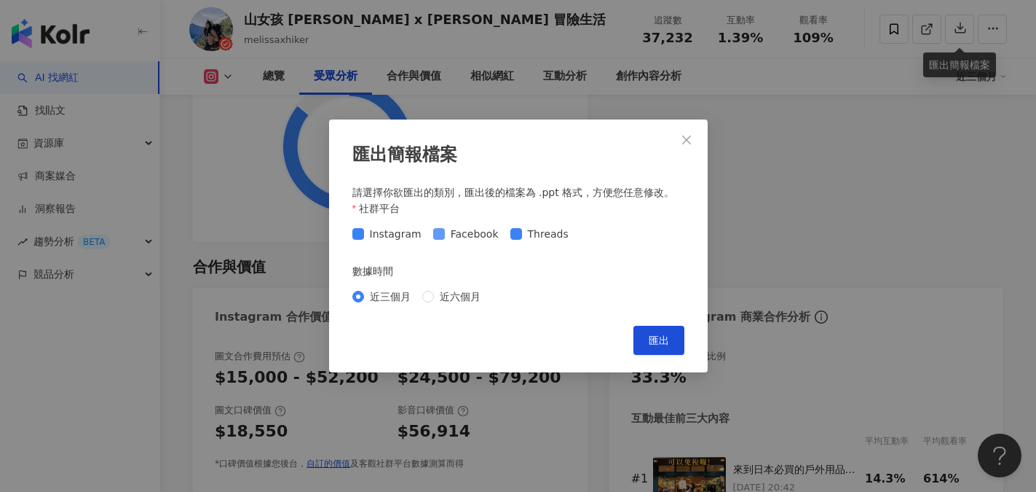
click at [445, 232] on span "Facebook" at bounding box center [475, 234] width 60 height 16
click at [659, 348] on button "匯出" at bounding box center [659, 340] width 51 height 29
click at [687, 142] on icon "close" at bounding box center [686, 139] width 9 height 9
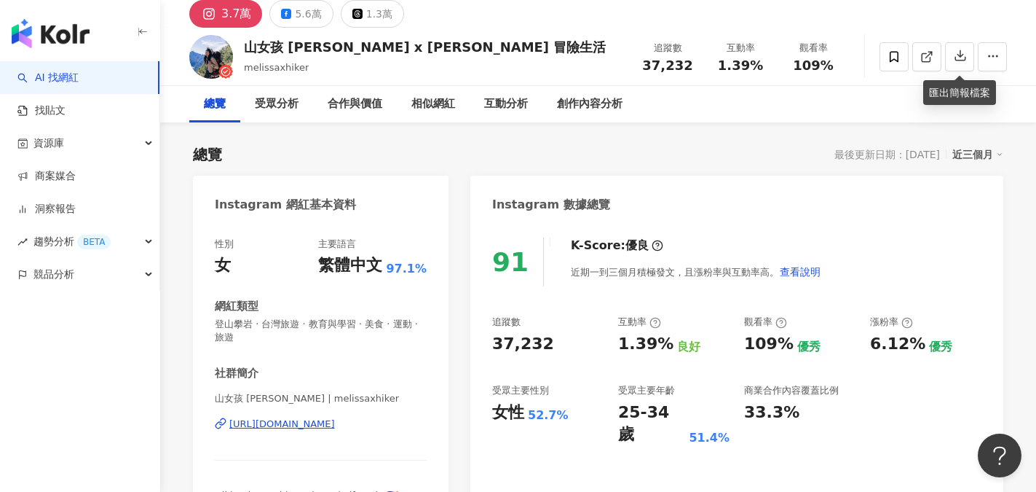
scroll to position [0, 0]
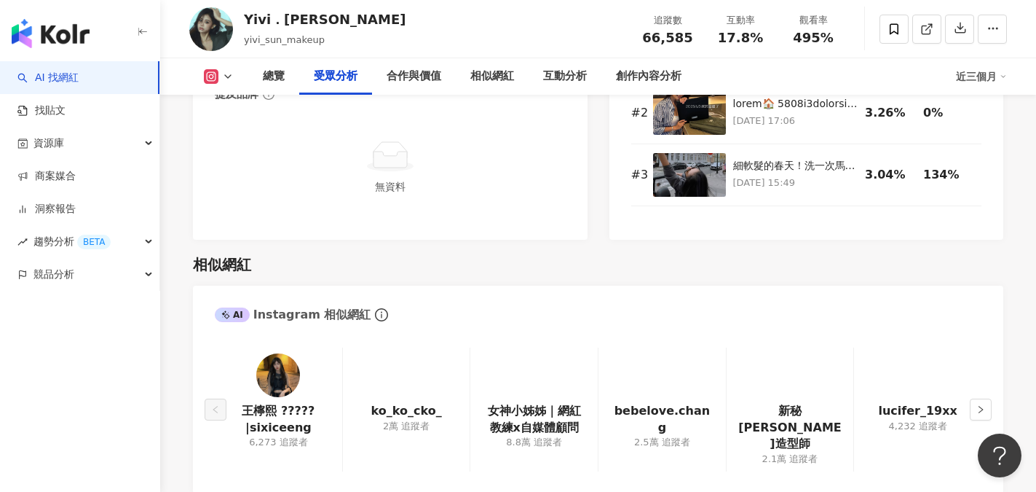
scroll to position [1311, 0]
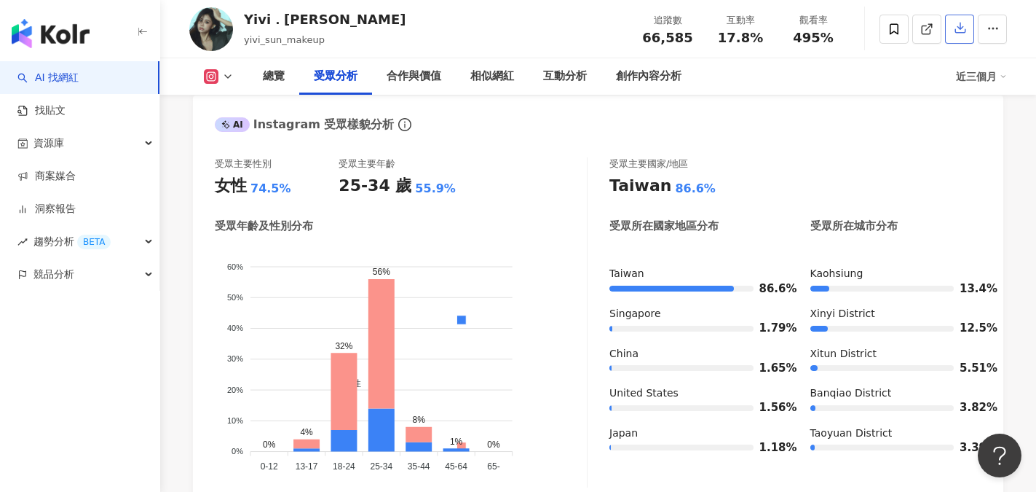
click at [955, 28] on icon "button" at bounding box center [960, 27] width 13 height 13
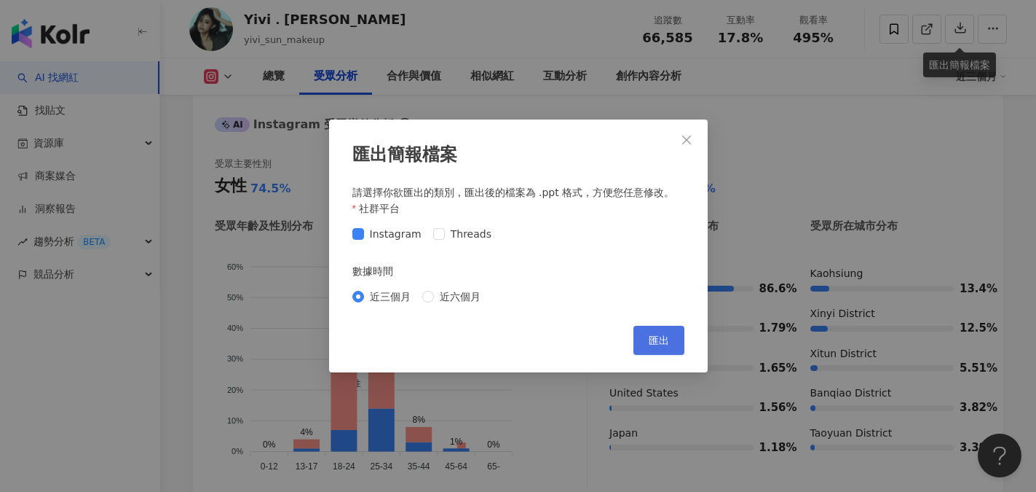
click at [650, 343] on span "匯出" at bounding box center [659, 340] width 20 height 12
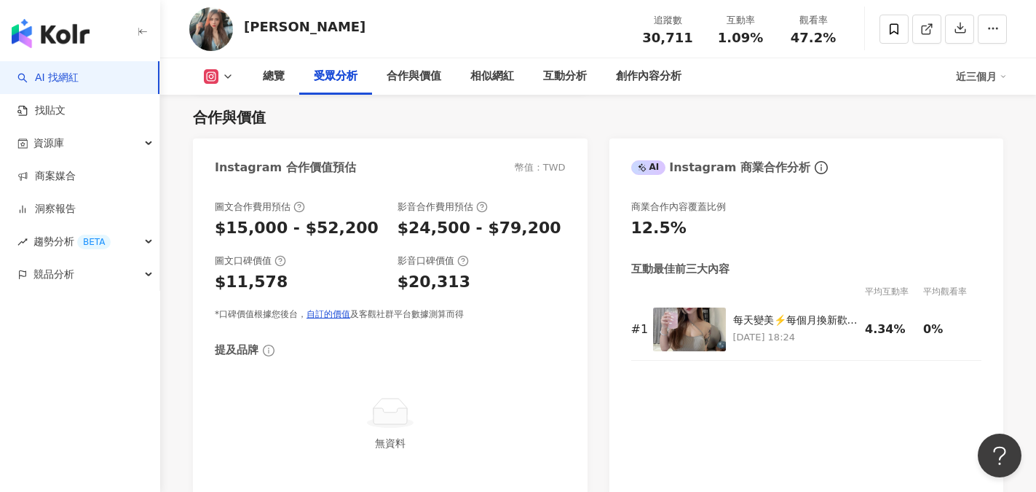
scroll to position [1893, 0]
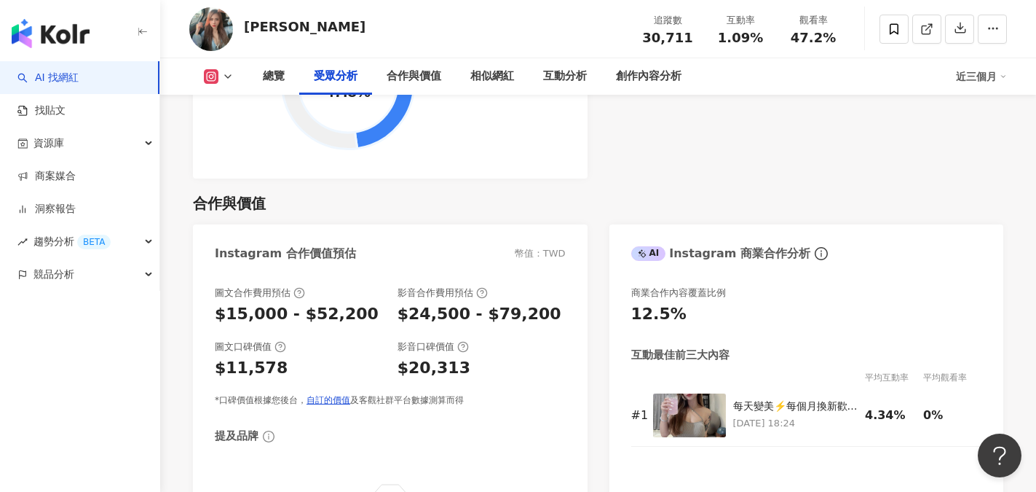
click at [526, 394] on div "*口碑價值根據您後台， 自訂的價值 及客觀社群平台數據測算而得" at bounding box center [390, 400] width 351 height 12
click at [58, 118] on link "找貼文" at bounding box center [41, 110] width 48 height 15
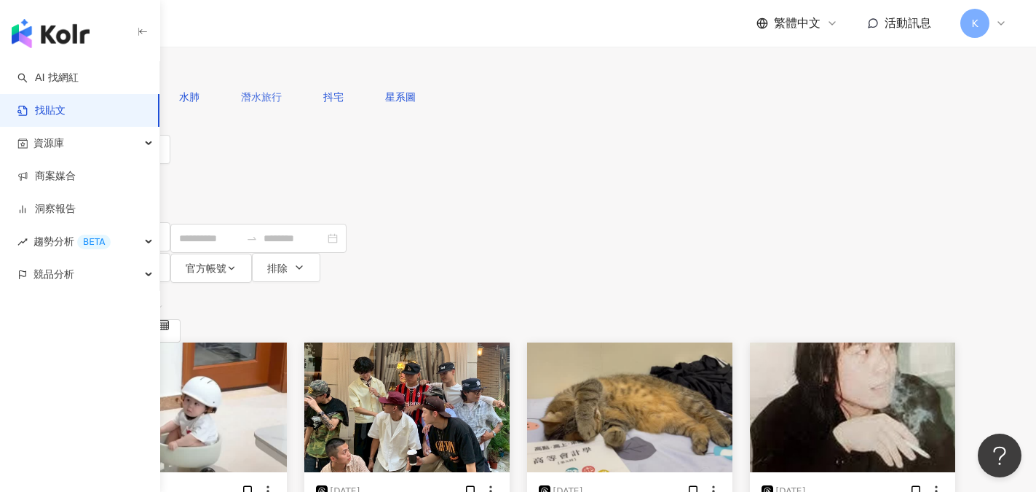
click at [282, 103] on span "潛水旅行" at bounding box center [261, 97] width 41 height 12
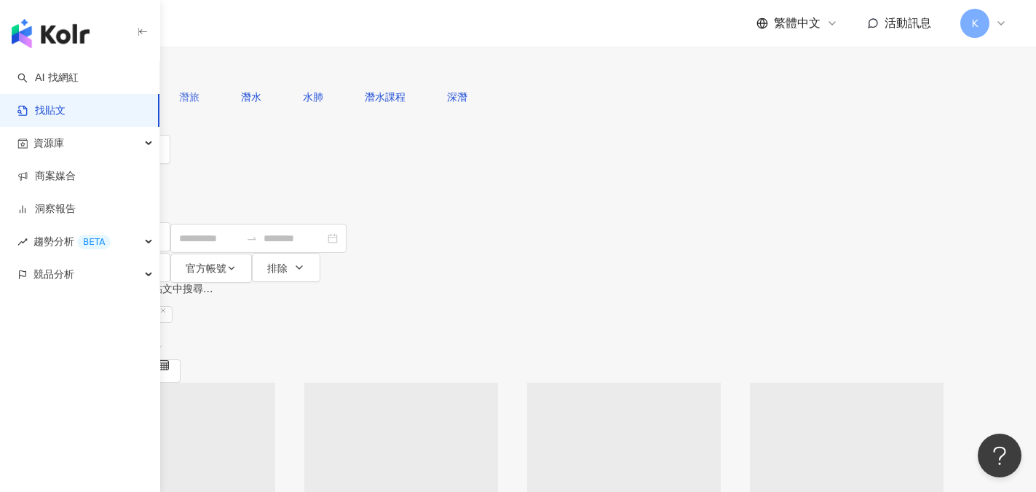
click at [200, 103] on span "潛旅" at bounding box center [189, 97] width 20 height 12
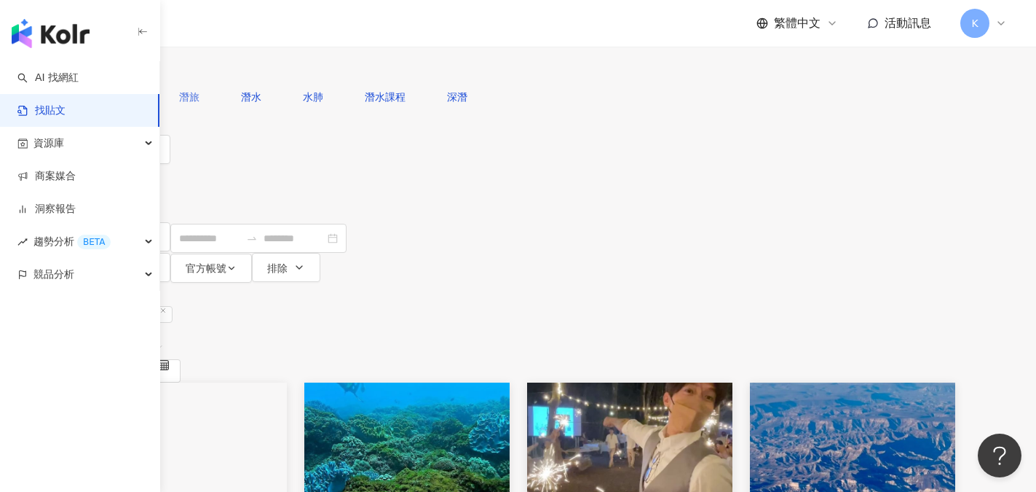
type input "**"
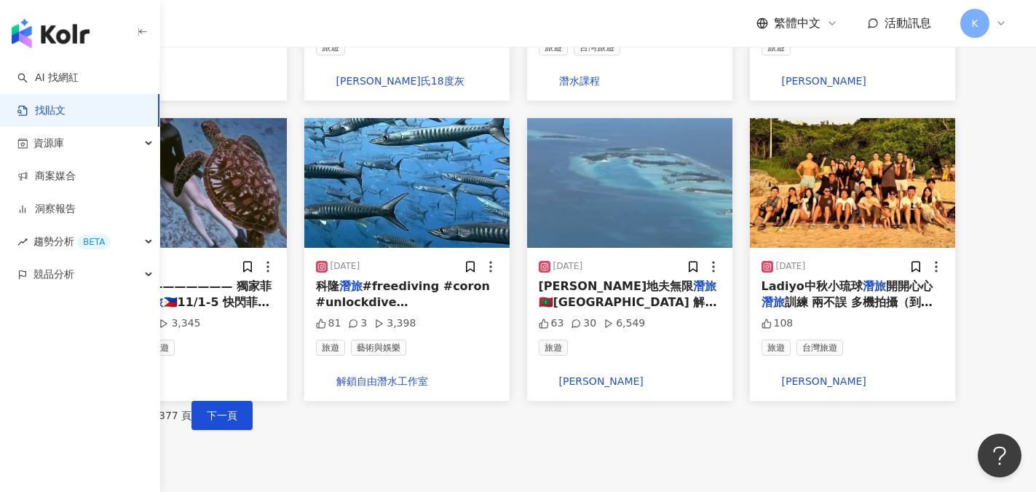
scroll to position [874, 0]
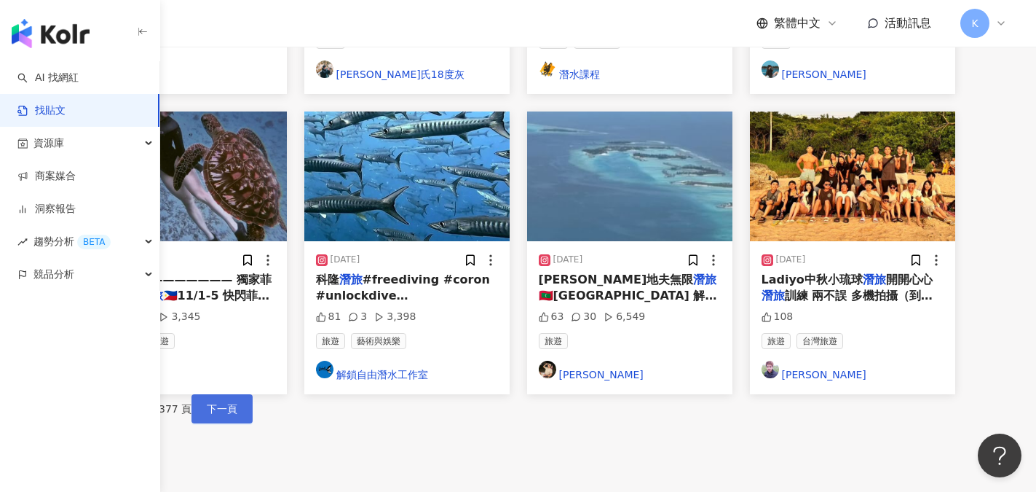
click at [237, 403] on span "下一頁" at bounding box center [222, 409] width 31 height 12
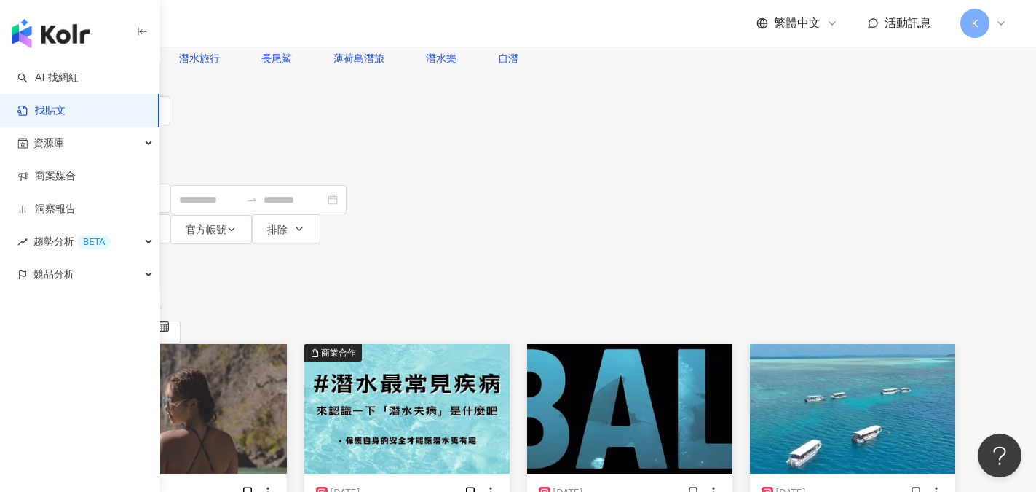
scroll to position [73, 0]
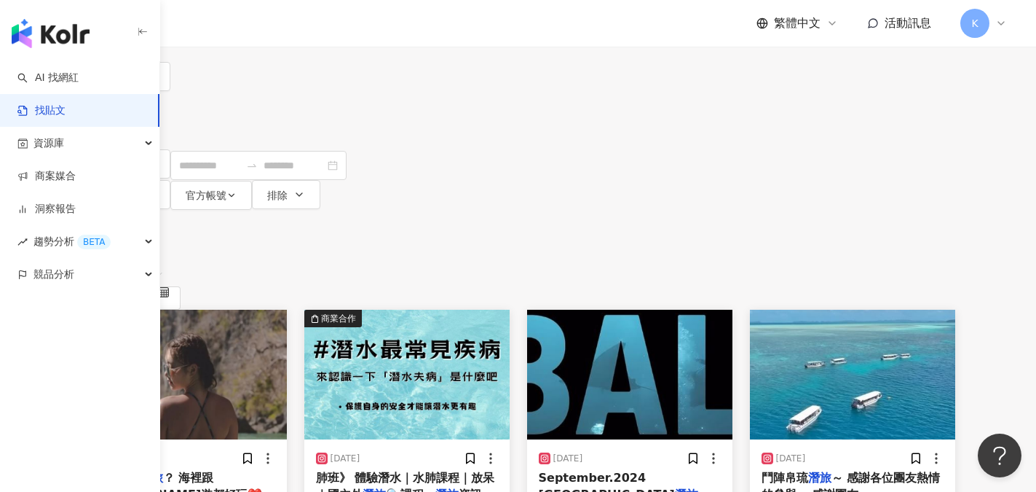
click at [160, 120] on button "追蹤數" at bounding box center [121, 134] width 79 height 29
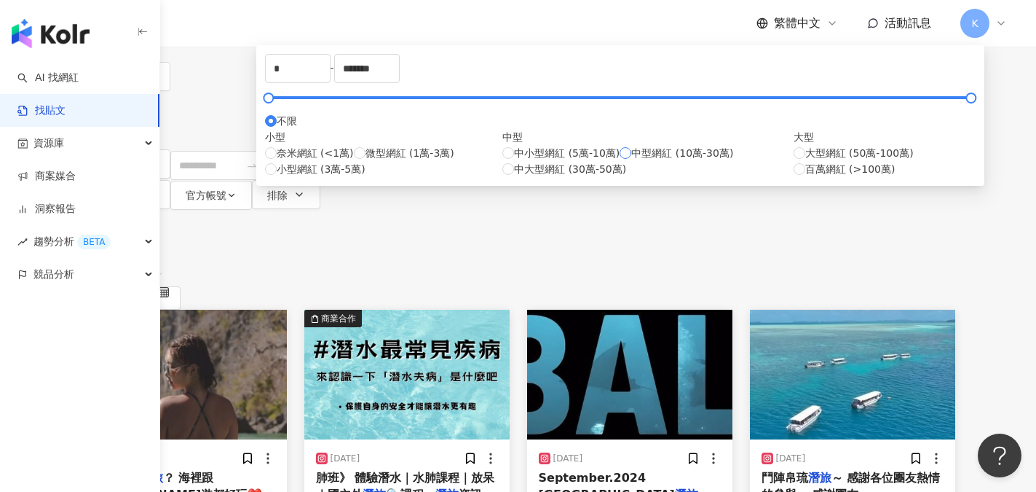
click at [620, 161] on label "中型網紅 (10萬-30萬)" at bounding box center [677, 153] width 114 height 16
type input "******"
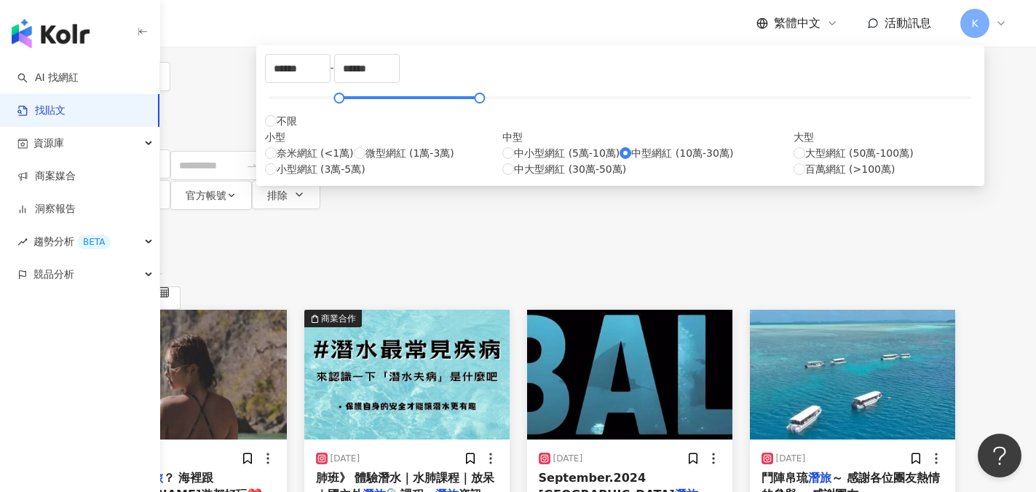
click at [839, 65] on div "不分平台 ** 台灣 搜尋 您可能感興趣： 潛水旅行 長尾鯊 薄荷島潛旅 潛水樂 自潛 搜尋指引 內容形式 類型 追蹤數 發文時間 商業合作 官方帳號 排除 …" at bounding box center [518, 68] width 932 height 283
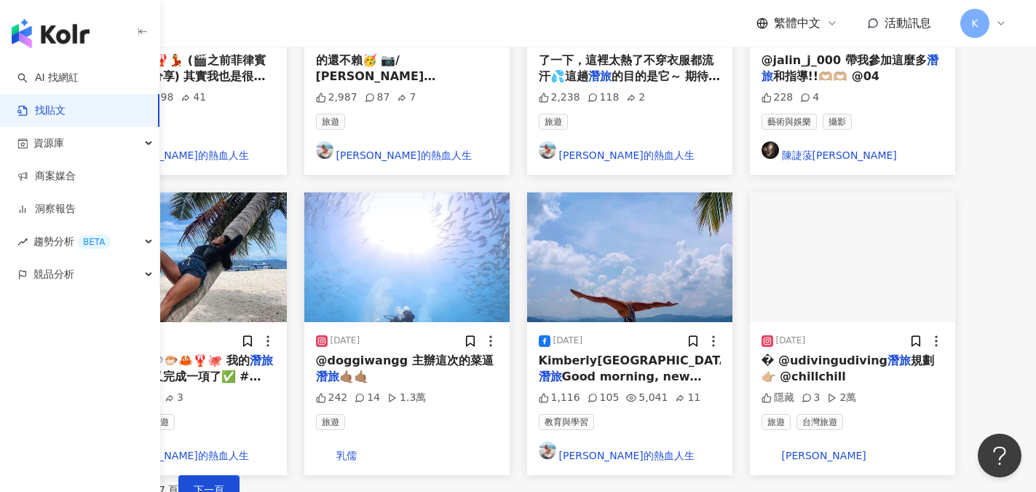
scroll to position [801, 0]
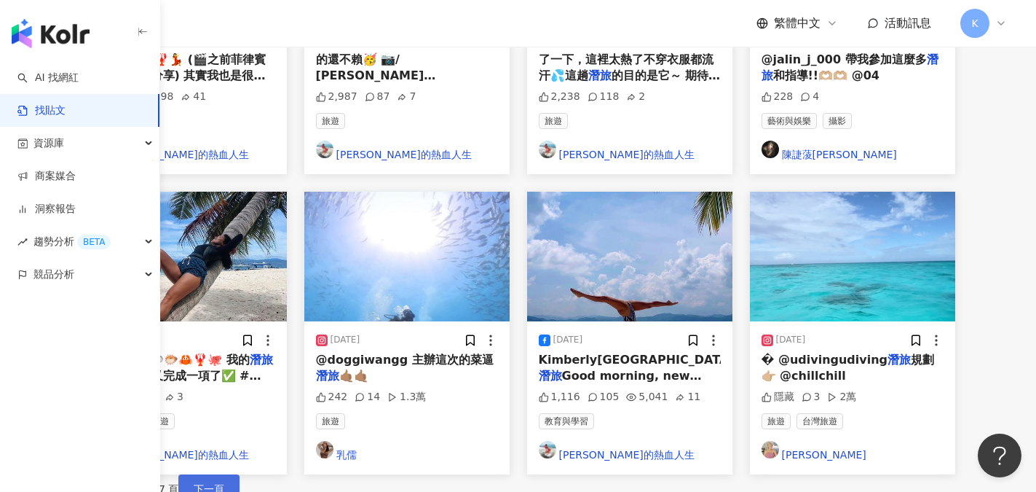
click at [240, 474] on button "下一頁" at bounding box center [208, 488] width 61 height 29
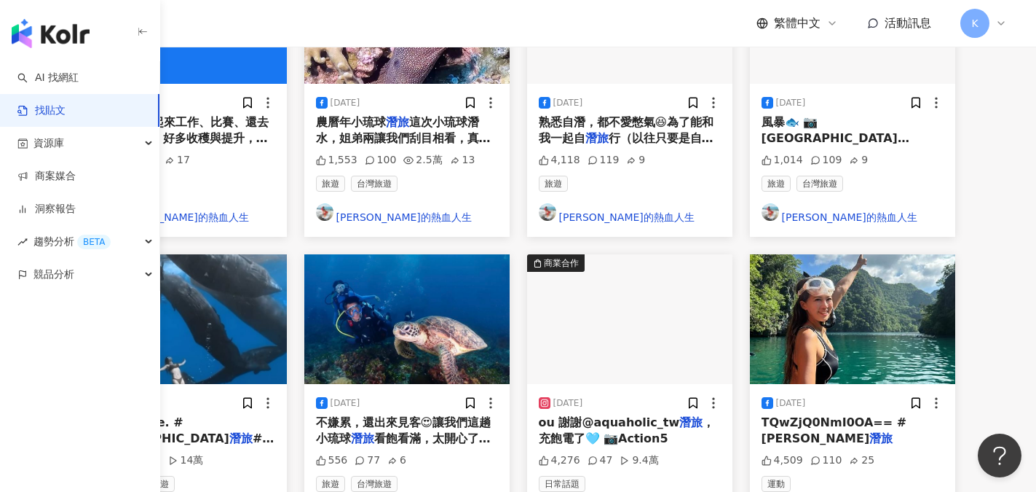
scroll to position [415, 0]
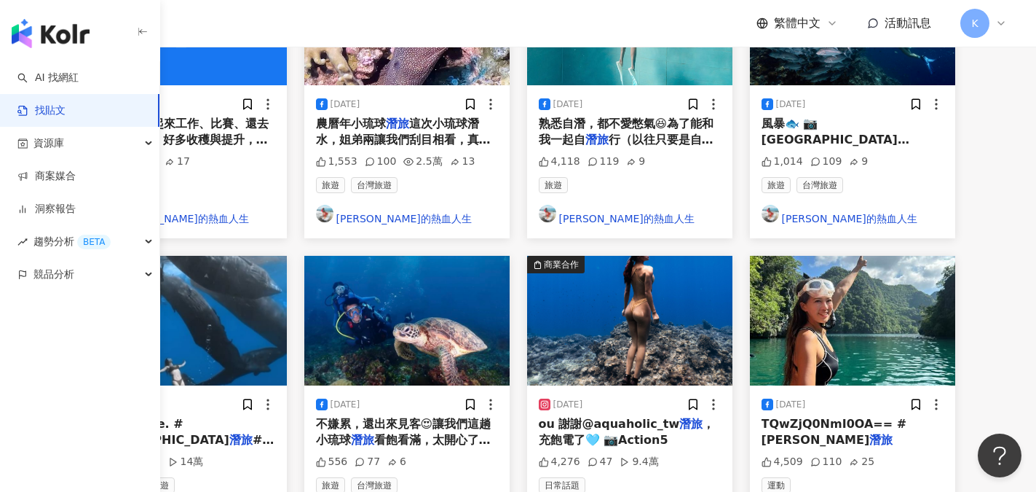
click at [688, 256] on img at bounding box center [629, 321] width 205 height 130
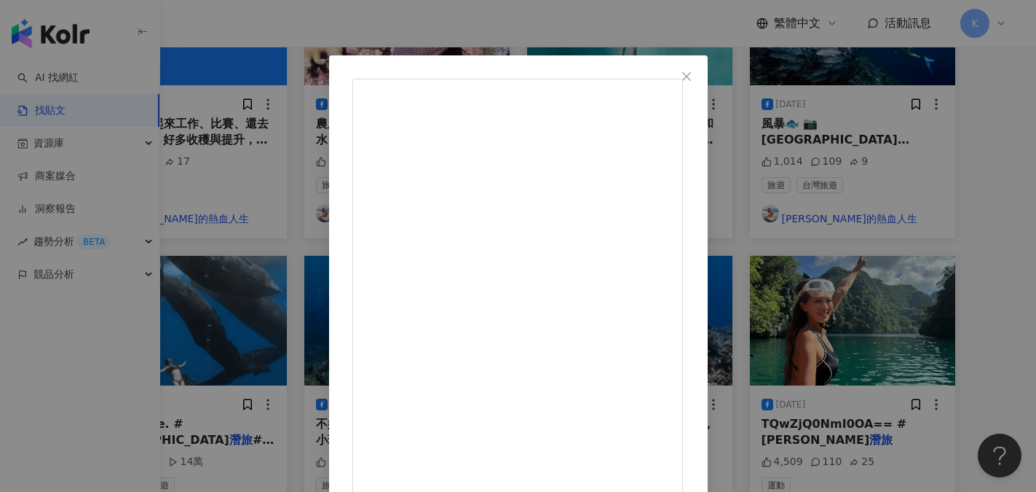
scroll to position [19, 0]
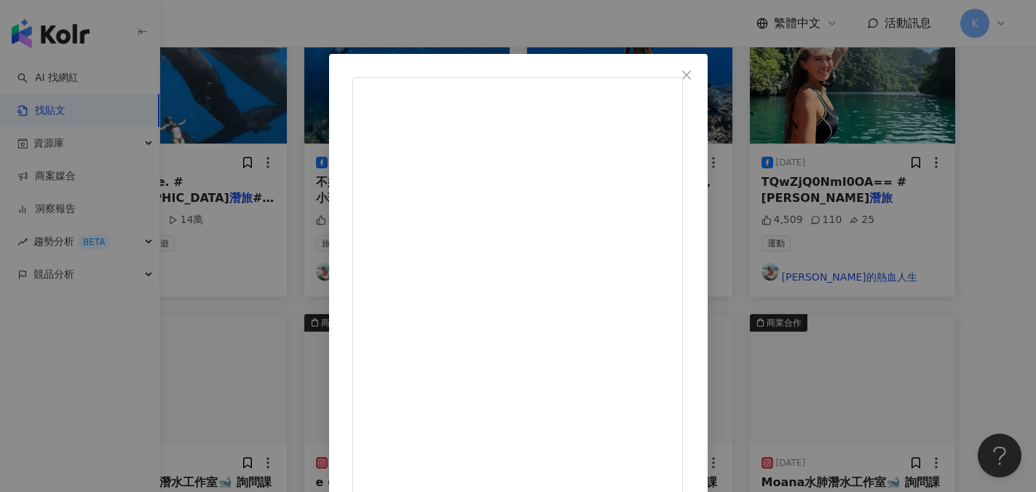
scroll to position [706, 0]
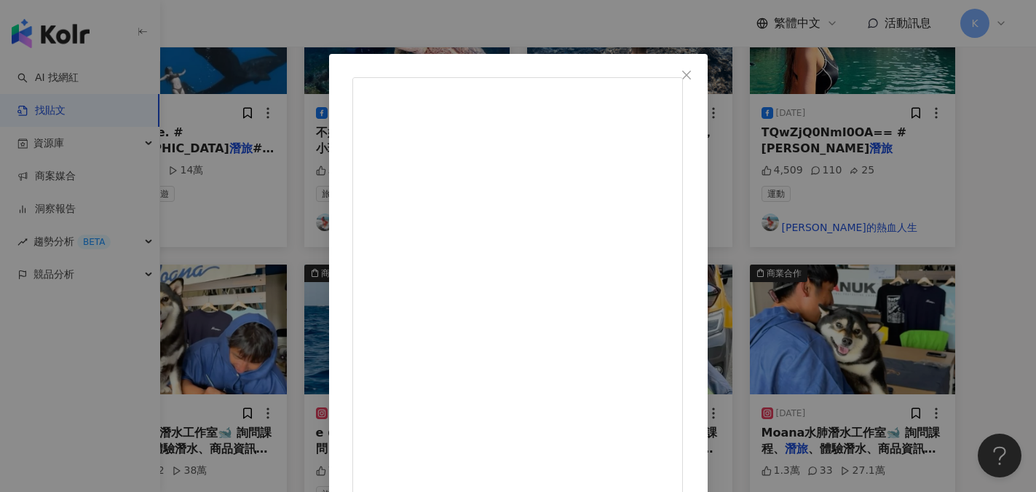
click at [693, 76] on icon "close" at bounding box center [687, 75] width 12 height 12
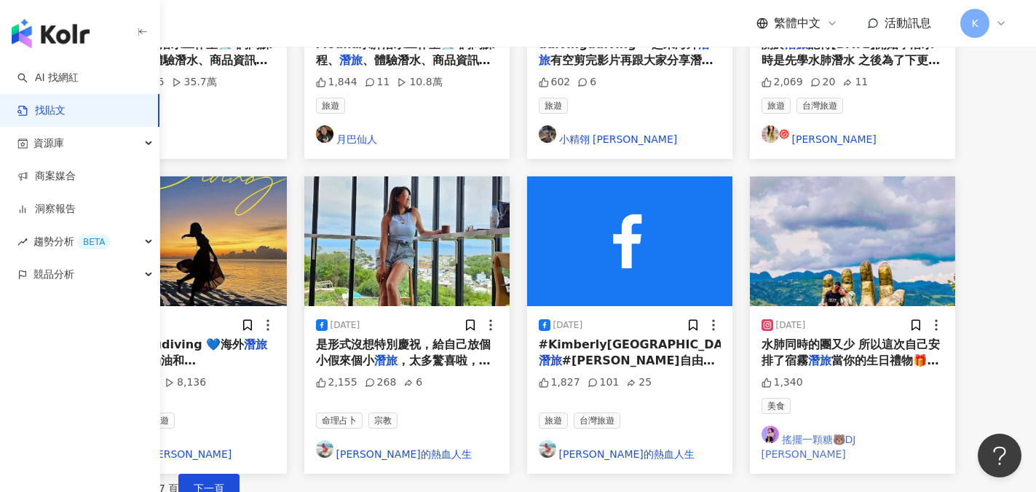
scroll to position [909, 0]
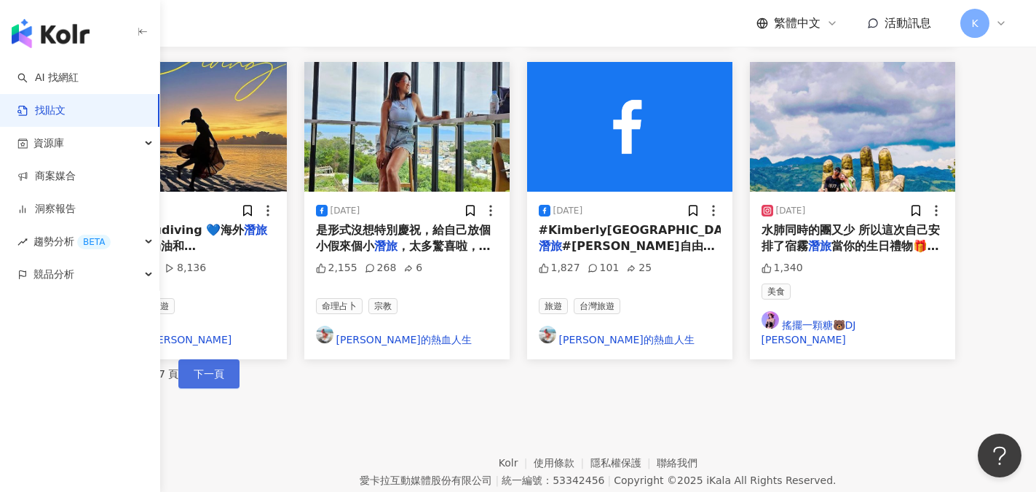
click at [224, 368] on span "下一頁" at bounding box center [209, 374] width 31 height 12
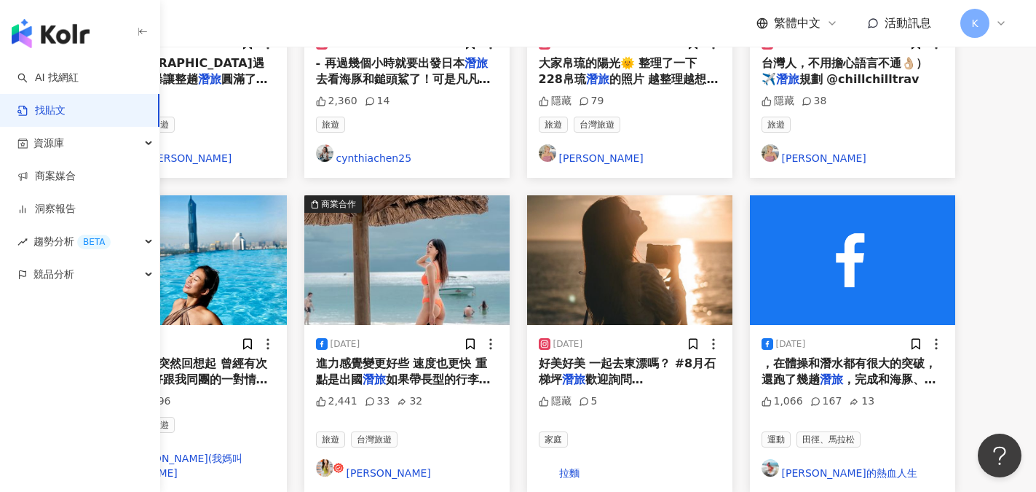
scroll to position [472, 0]
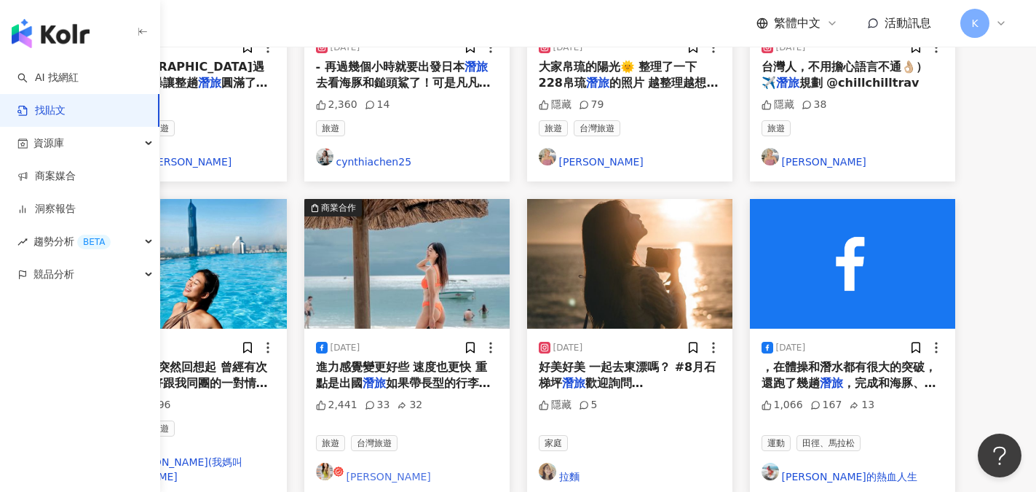
click at [463, 462] on link "[PERSON_NAME]" at bounding box center [407, 473] width 182 height 22
click at [508, 199] on img at bounding box center [406, 264] width 205 height 130
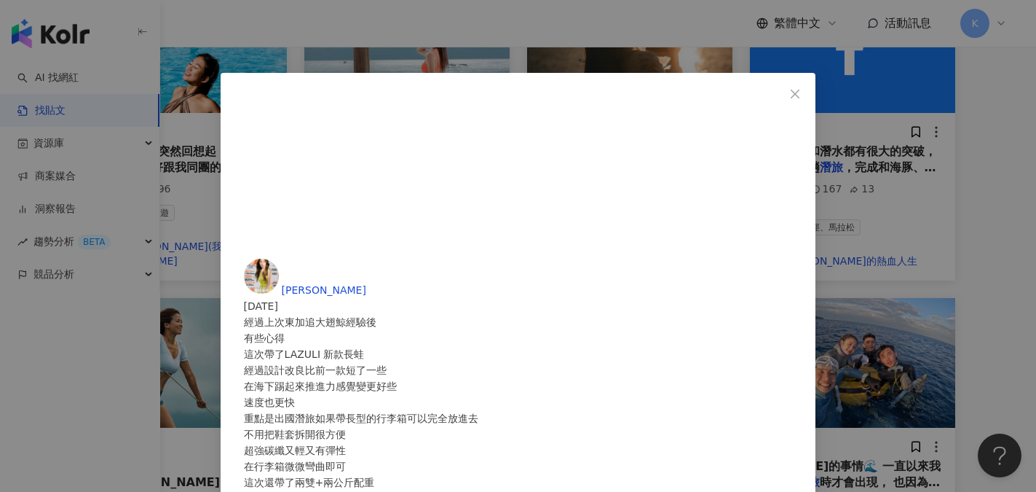
scroll to position [690, 0]
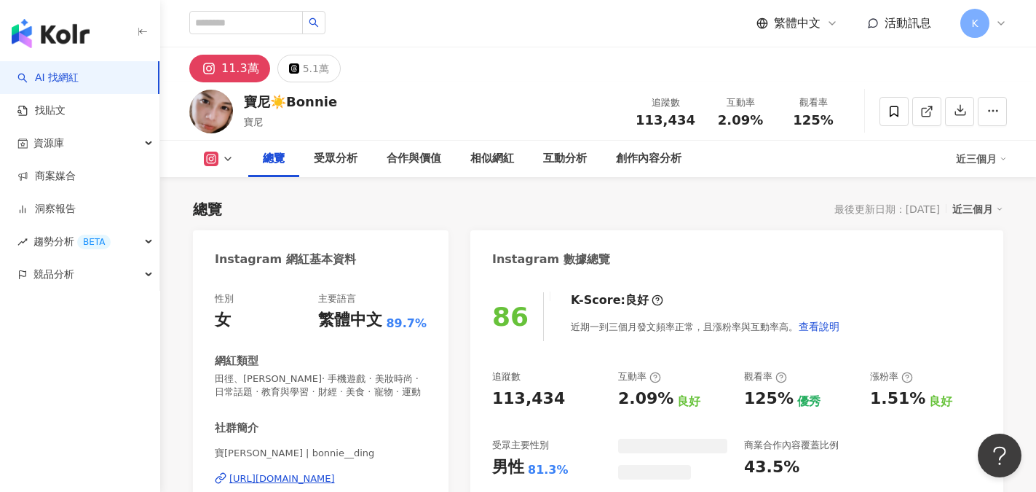
click at [771, 254] on div "Instagram 數據總覽" at bounding box center [736, 253] width 533 height 47
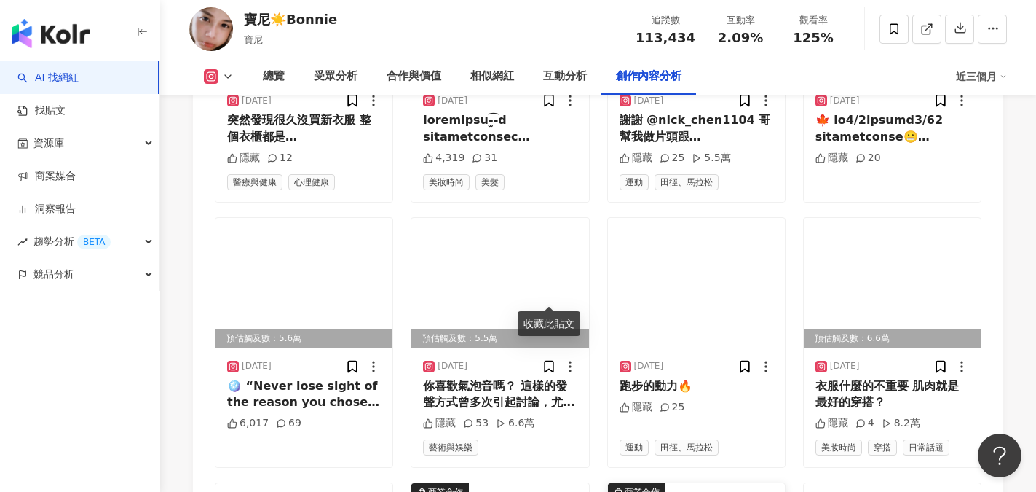
scroll to position [4806, 0]
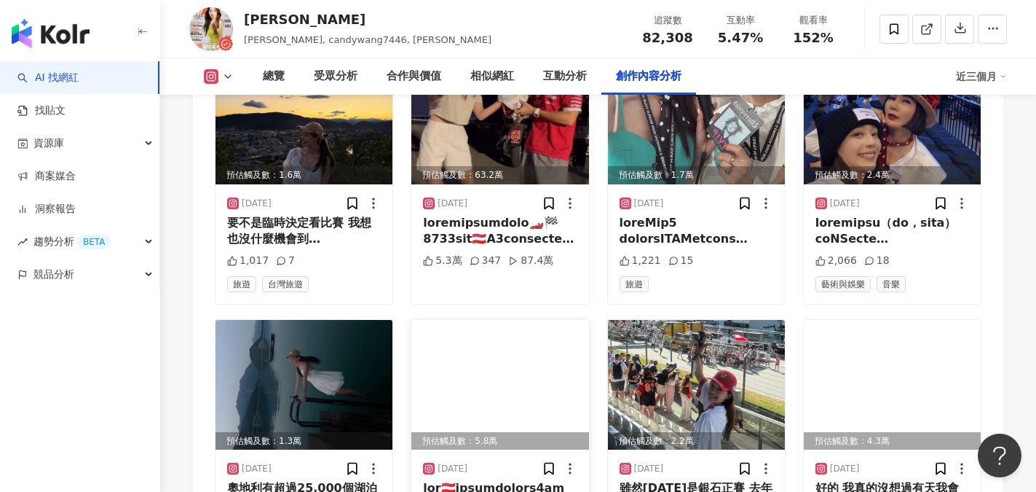
scroll to position [5243, 0]
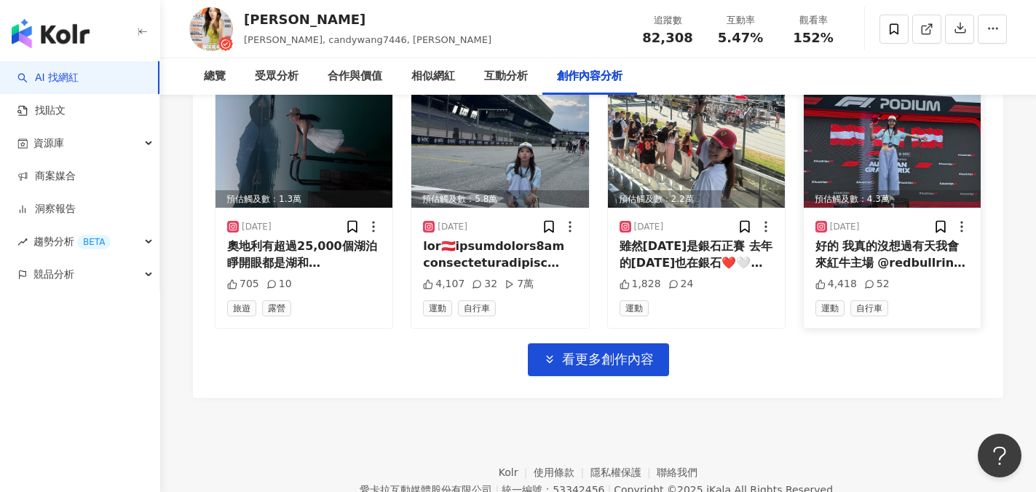
scroll to position [5269, 0]
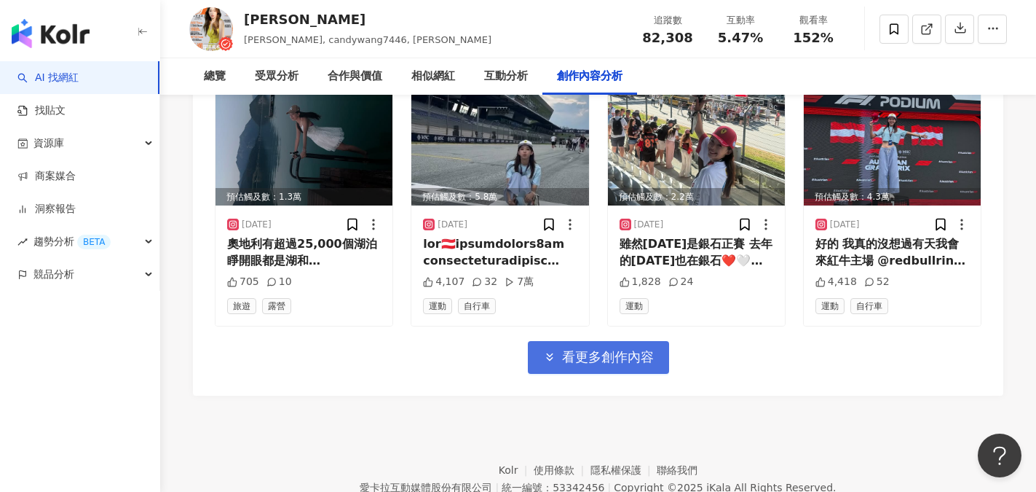
click at [614, 349] on span "看更多創作內容" at bounding box center [608, 357] width 92 height 16
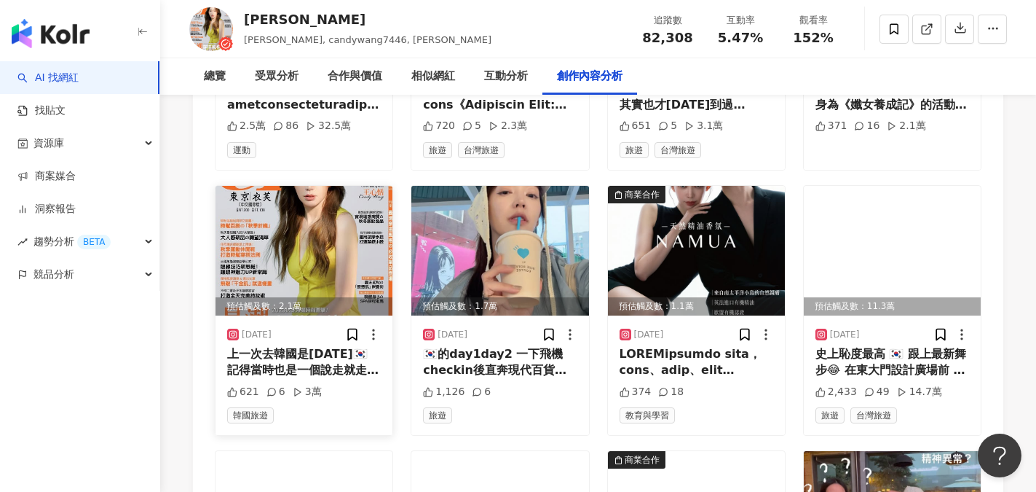
scroll to position [5633, 0]
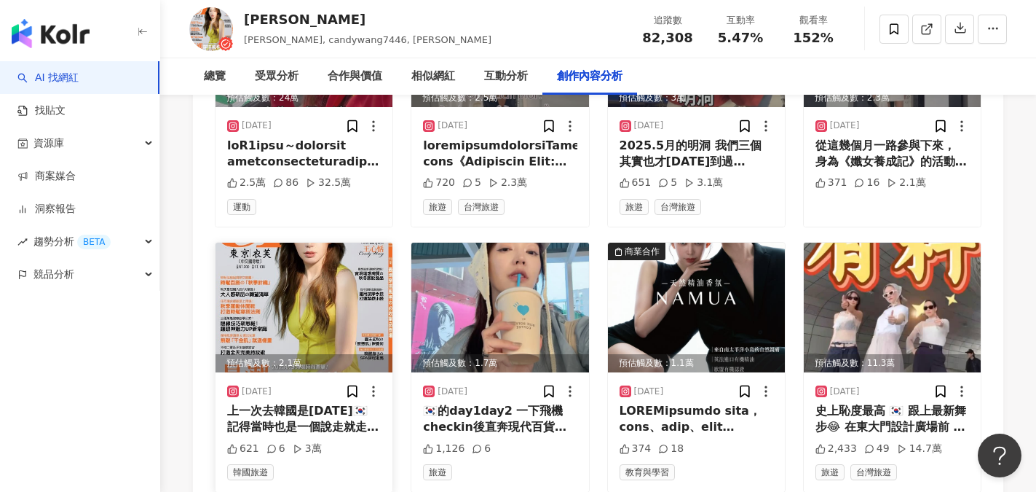
click at [293, 242] on img at bounding box center [304, 307] width 177 height 130
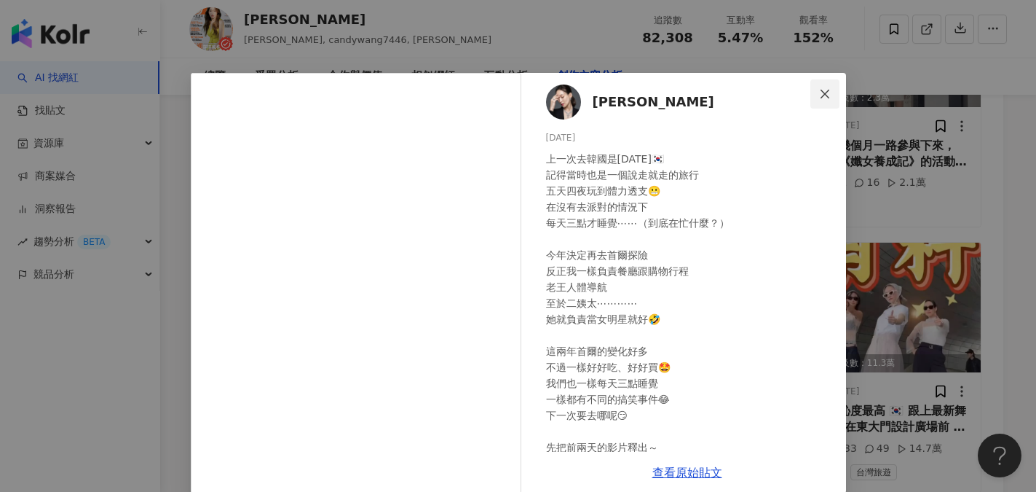
click at [819, 95] on icon "close" at bounding box center [825, 94] width 12 height 12
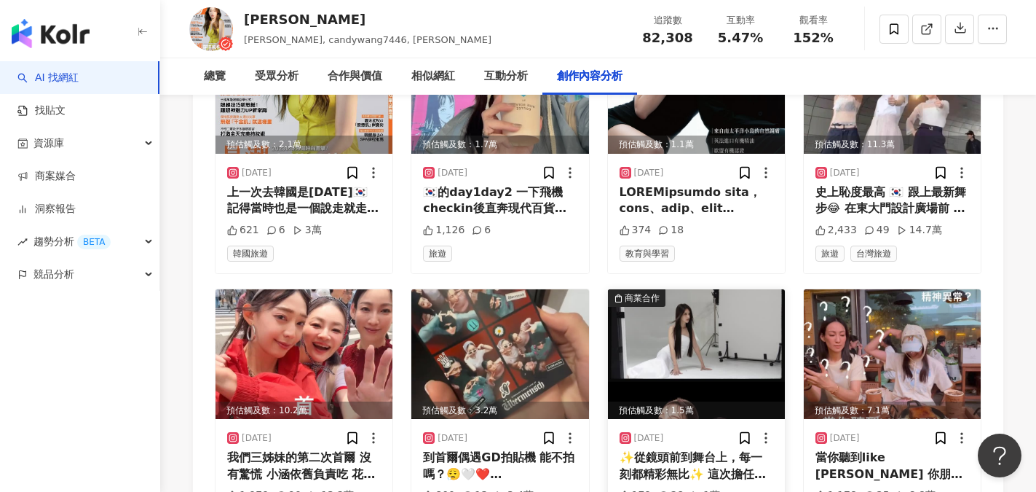
scroll to position [5924, 0]
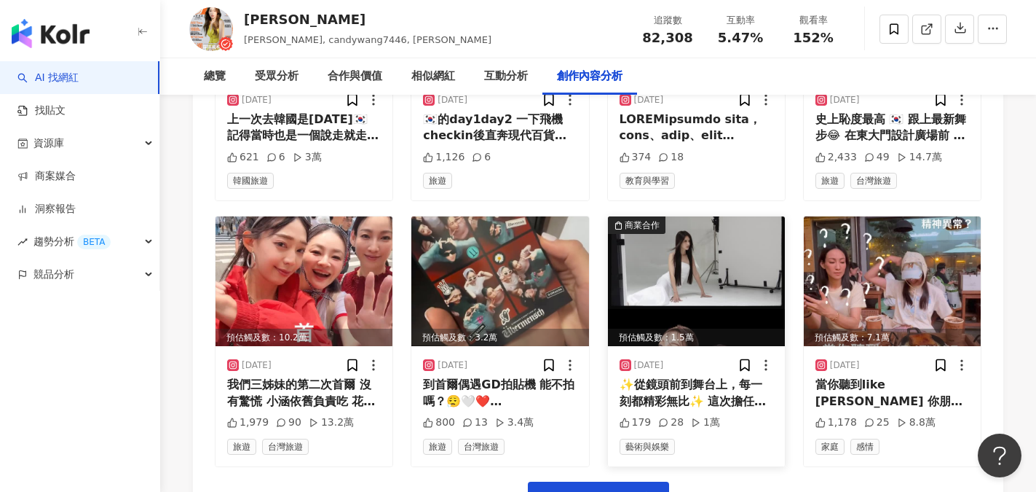
click at [689, 376] on div "✨從鏡頭前到舞台上，每一刻都精彩無比✨ 這次擔任愛康LAMORCOM《孅女養成計》活動大使， 感受到對所有參賽來說真的是一段難忘的旅程！ 從形象照拍攝的笑容，…" at bounding box center [697, 392] width 154 height 33
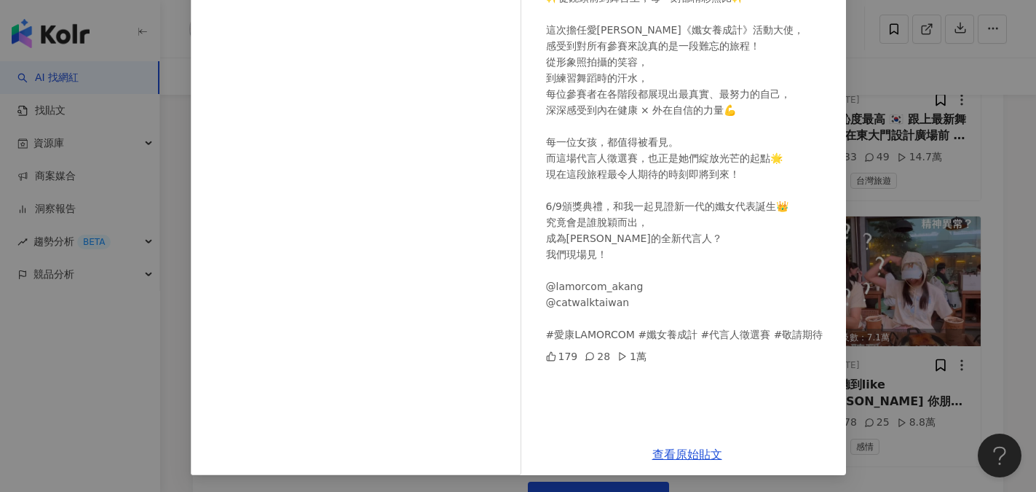
scroll to position [162, 0]
click at [932, 391] on div "Candy wang 2025/5/28 ✨從鏡頭前到舞台上，每一刻都精彩無比✨ 這次擔任愛康LAMORCOM《孅女養成計》活動大使， 感受到對所有參賽來說真…" at bounding box center [518, 246] width 1036 height 492
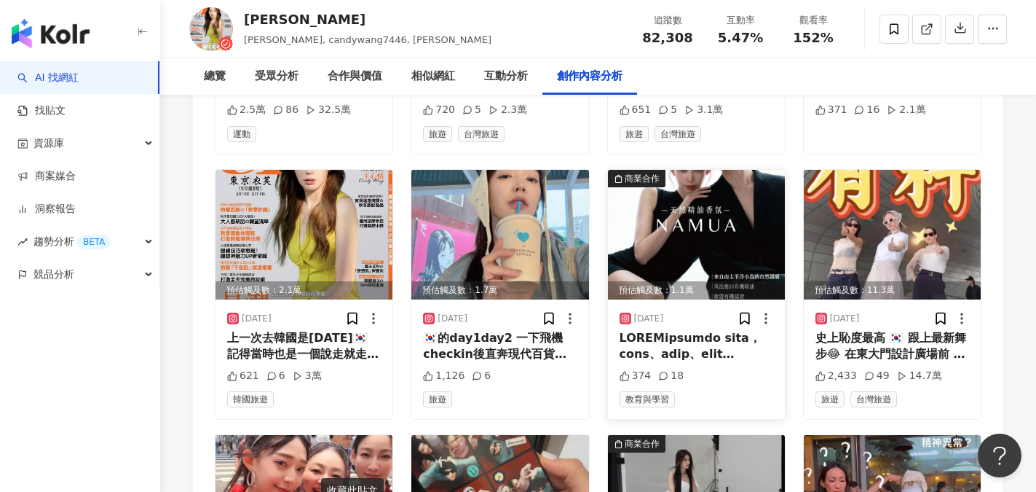
scroll to position [6065, 0]
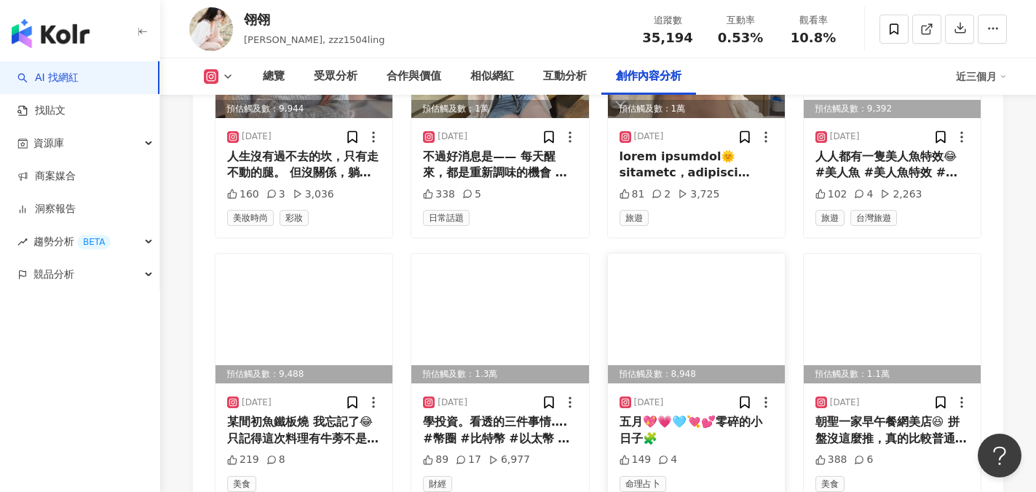
scroll to position [5036, 0]
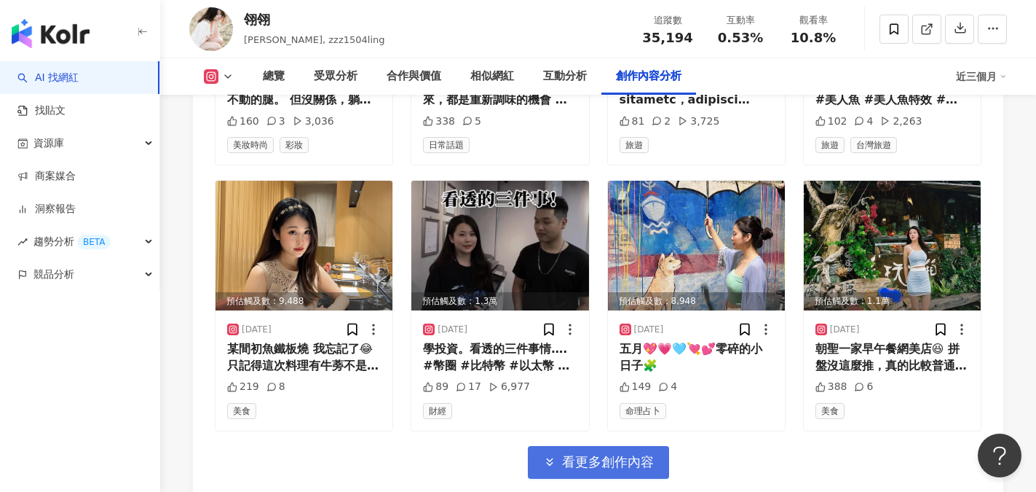
click at [609, 454] on span "看更多創作內容" at bounding box center [608, 462] width 92 height 16
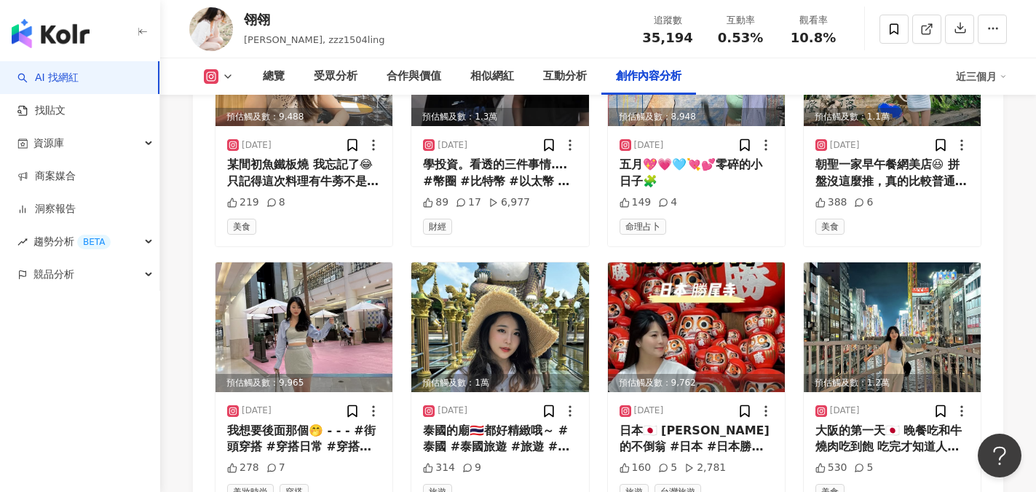
scroll to position [5255, 0]
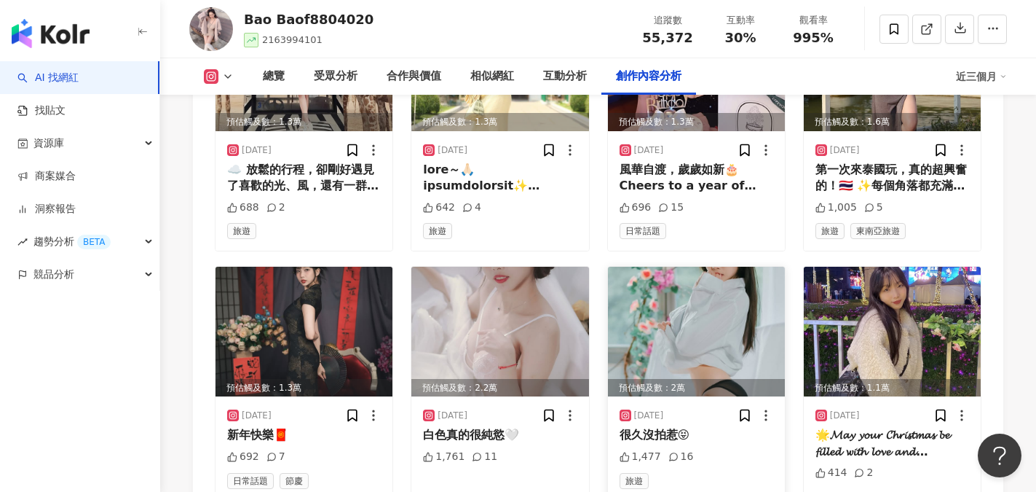
scroll to position [5186, 0]
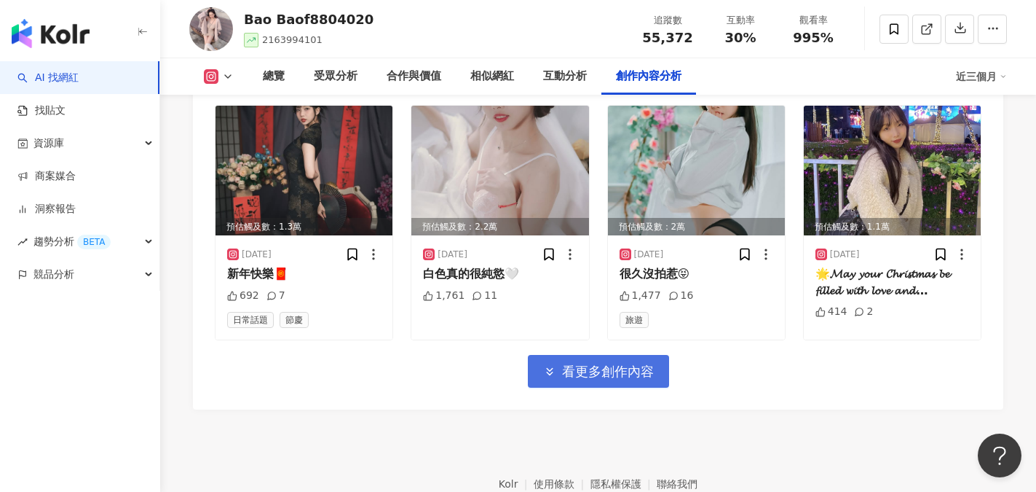
click at [640, 363] on span "看更多創作內容" at bounding box center [608, 371] width 92 height 16
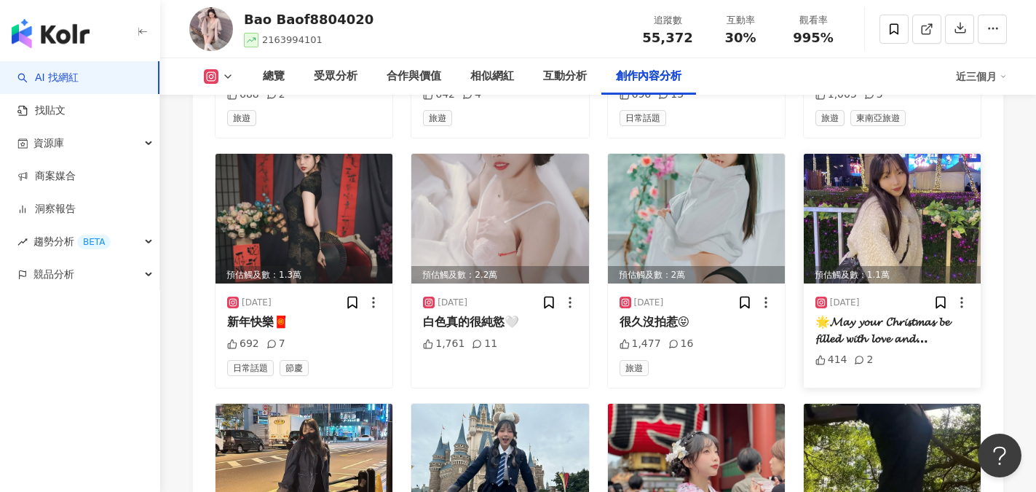
scroll to position [5112, 0]
